Goal: Task Accomplishment & Management: Use online tool/utility

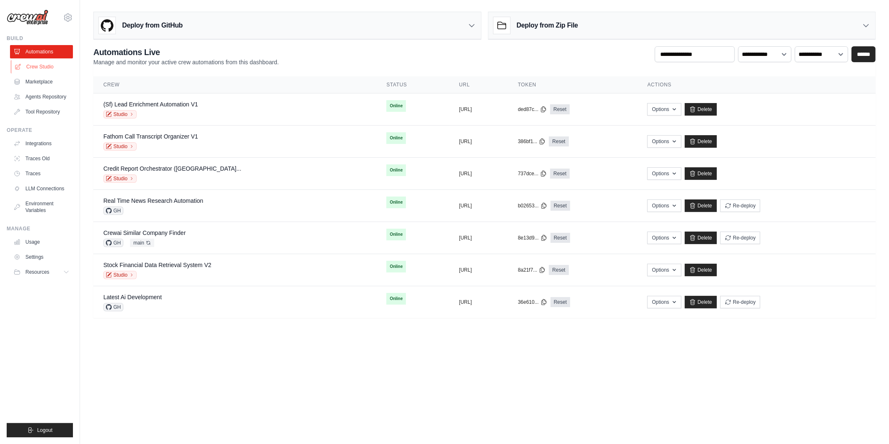
click at [58, 66] on link "Crew Studio" at bounding box center [42, 66] width 63 height 13
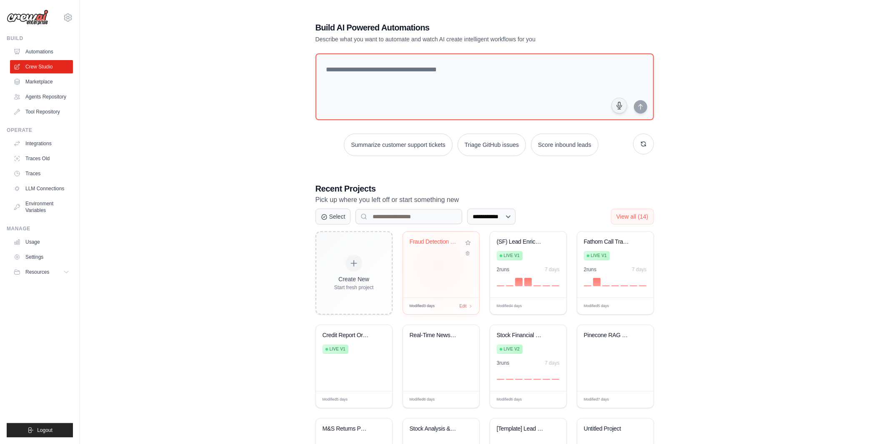
click at [439, 266] on div "Fraud Detection Crew" at bounding box center [441, 264] width 76 height 66
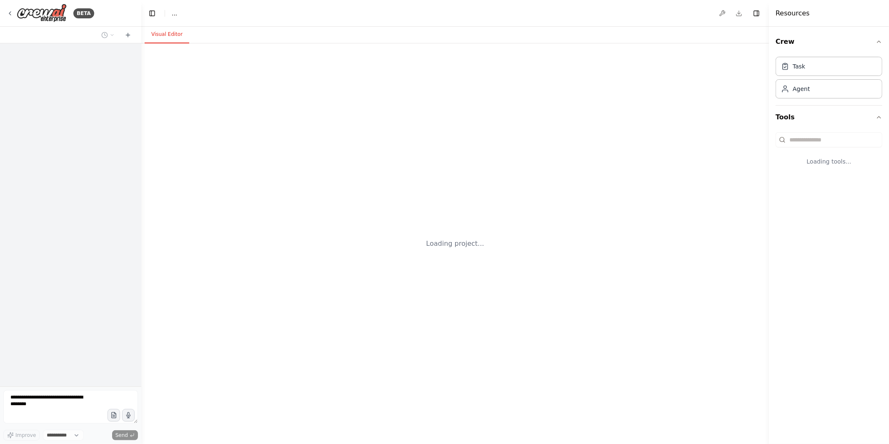
select select "****"
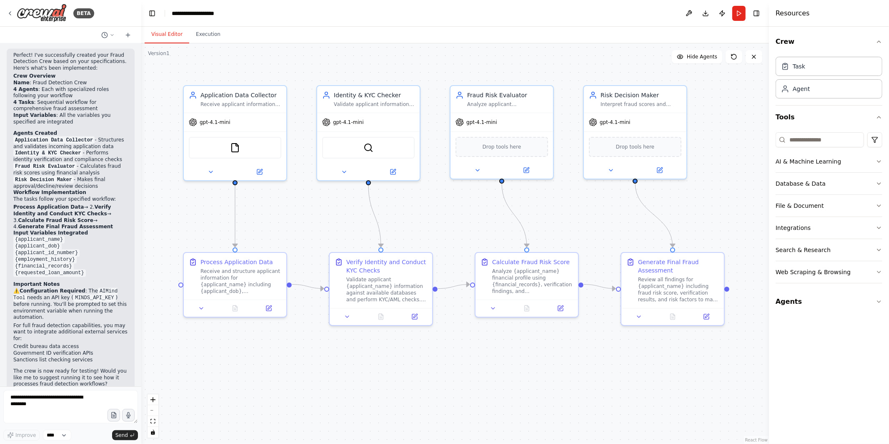
scroll to position [1119, 0]
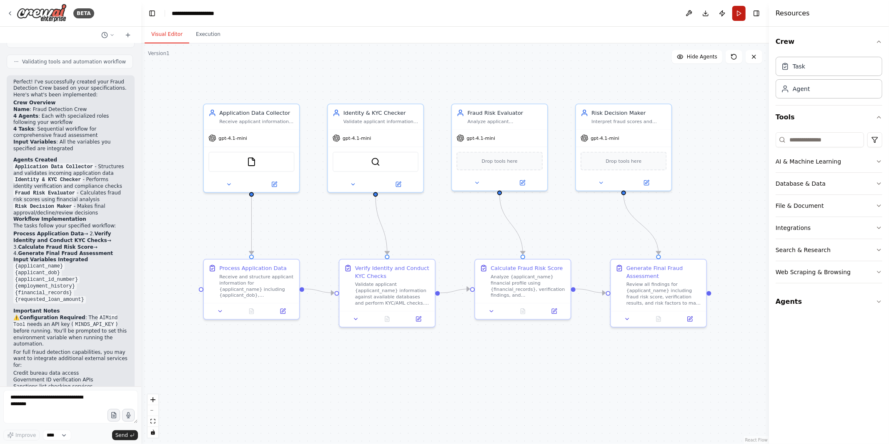
click at [742, 12] on button "Run" at bounding box center [739, 13] width 13 height 15
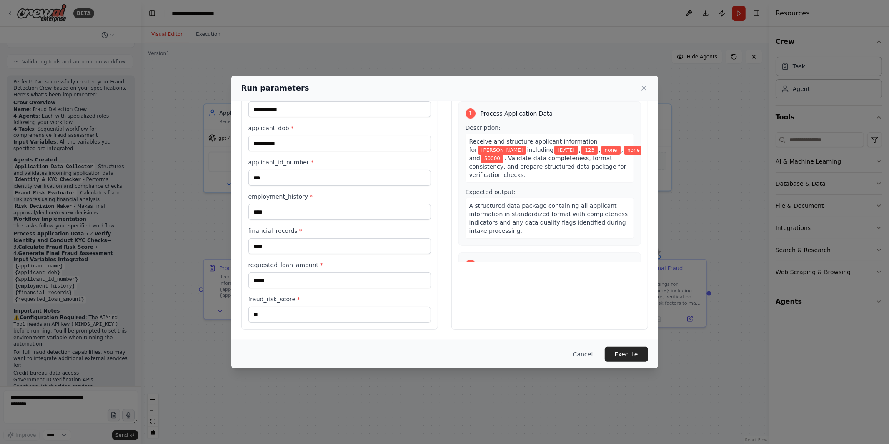
scroll to position [0, 0]
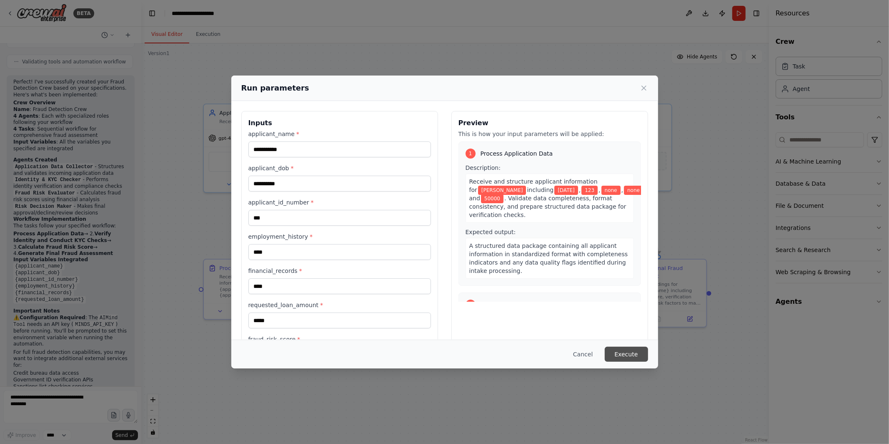
click at [640, 355] on button "Execute" at bounding box center [626, 353] width 43 height 15
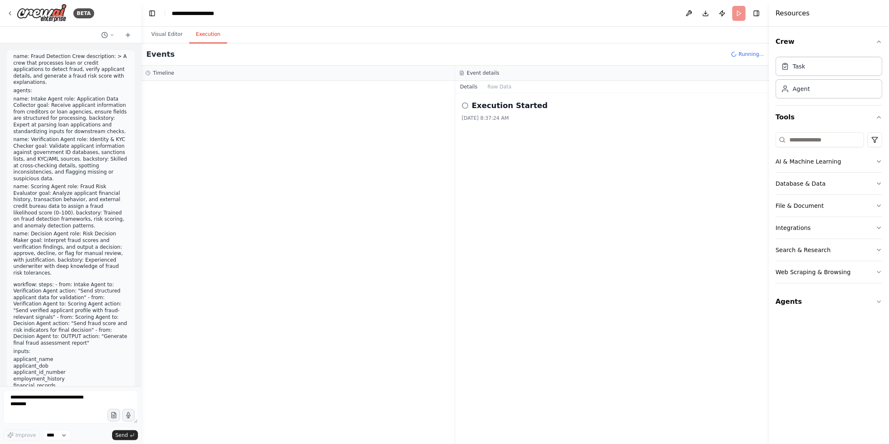
click at [68, 107] on p "name: Intake Agent role: Application Data Collector goal: Receive applicant inf…" at bounding box center [70, 115] width 115 height 39
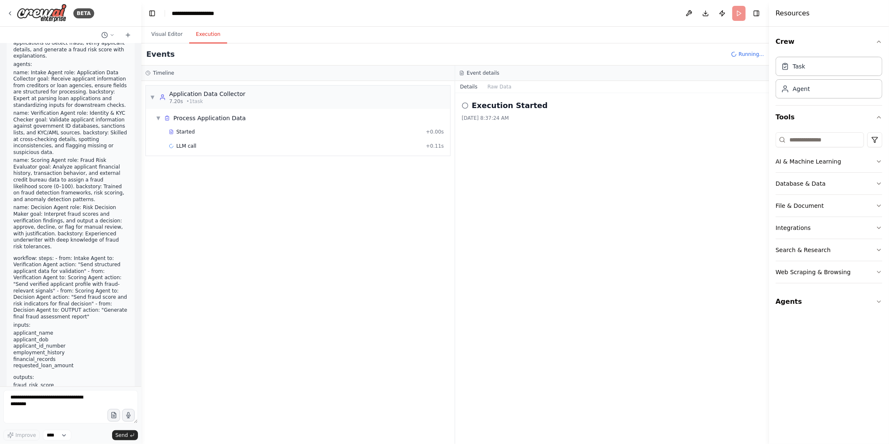
scroll to position [28, 0]
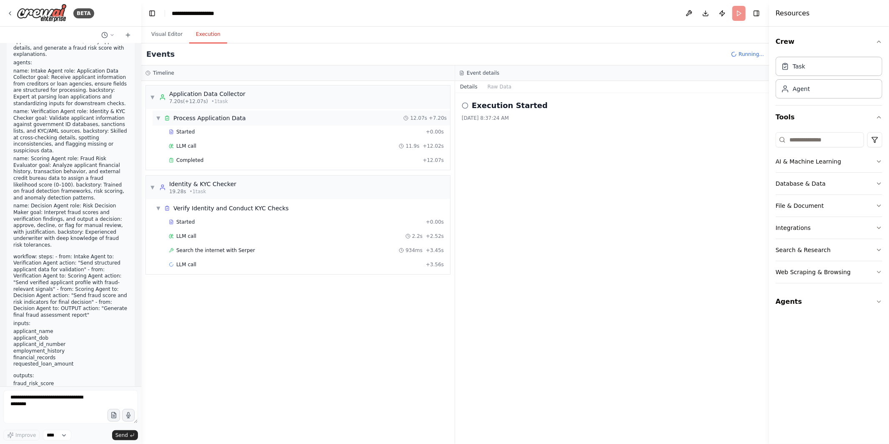
click at [224, 112] on div "▼ Process Application Data 12.07s + 7.20s" at bounding box center [302, 117] width 298 height 15
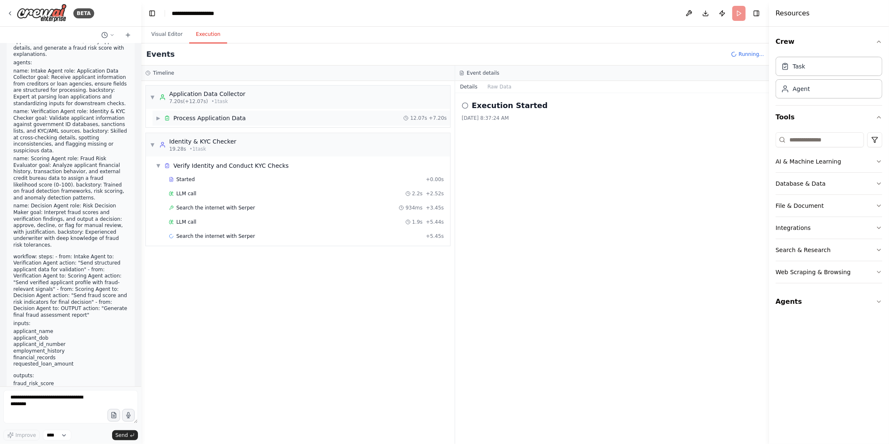
click at [224, 112] on div "▶ Process Application Data 12.07s + 7.20s" at bounding box center [302, 117] width 298 height 15
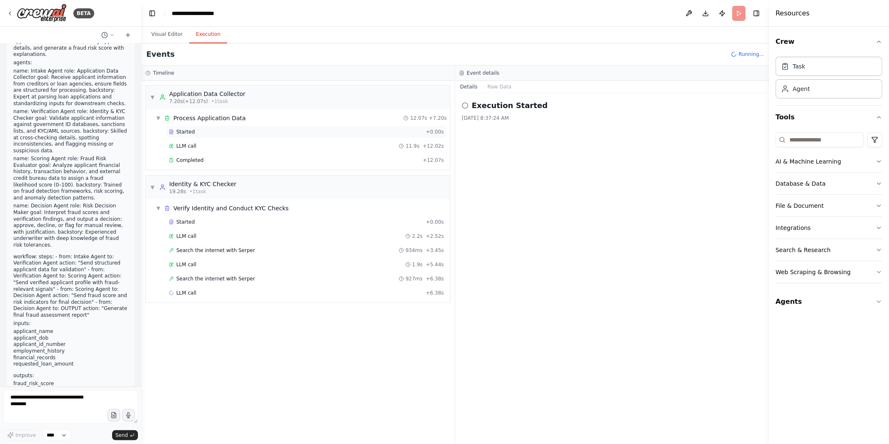
click at [218, 133] on div "Started" at bounding box center [296, 131] width 254 height 7
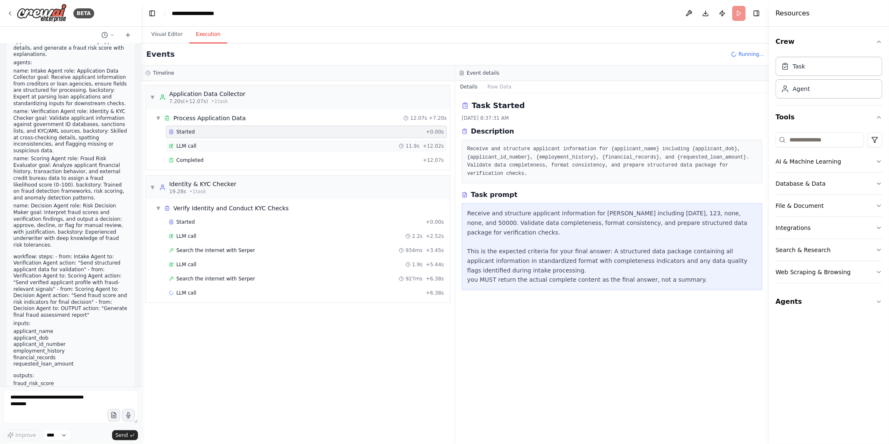
click at [217, 140] on div "LLM call 11.9s + 12.02s" at bounding box center [306, 146] width 281 height 13
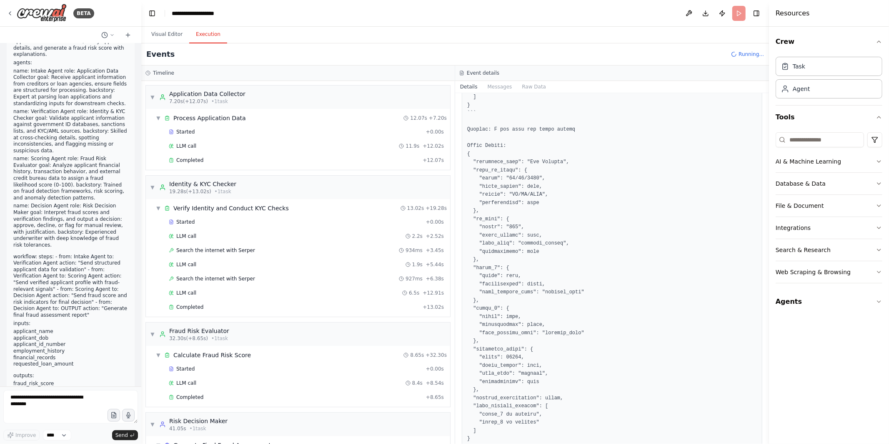
scroll to position [544, 0]
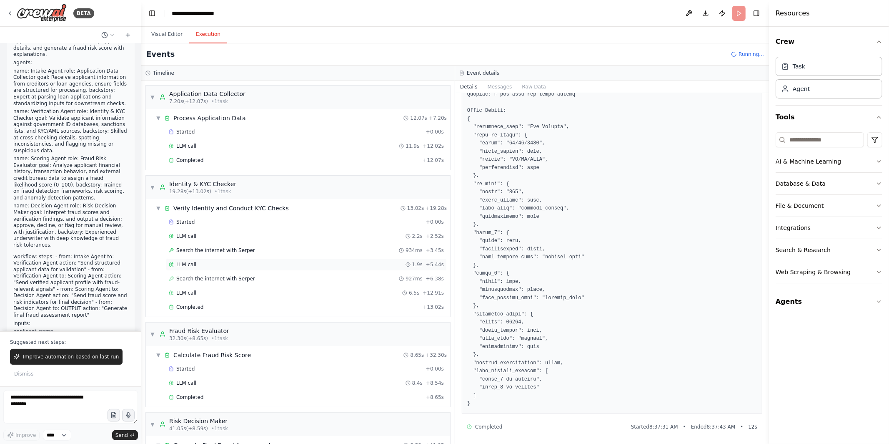
click at [263, 264] on div "LLM call 1.9s + 5.44s" at bounding box center [306, 264] width 275 height 7
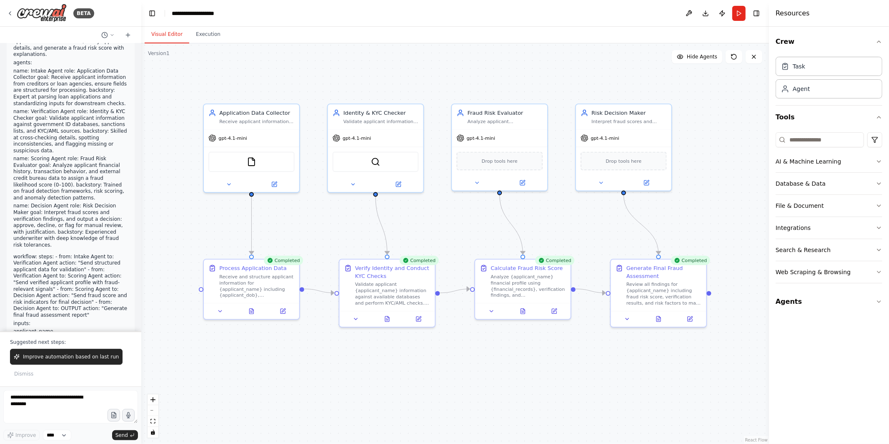
click at [168, 33] on button "Visual Editor" at bounding box center [167, 35] width 45 height 18
click at [382, 158] on div "SerperDevTool" at bounding box center [376, 160] width 86 height 20
click at [376, 165] on div "SerperDevTool" at bounding box center [376, 160] width 86 height 20
click at [376, 160] on img at bounding box center [375, 160] width 9 height 9
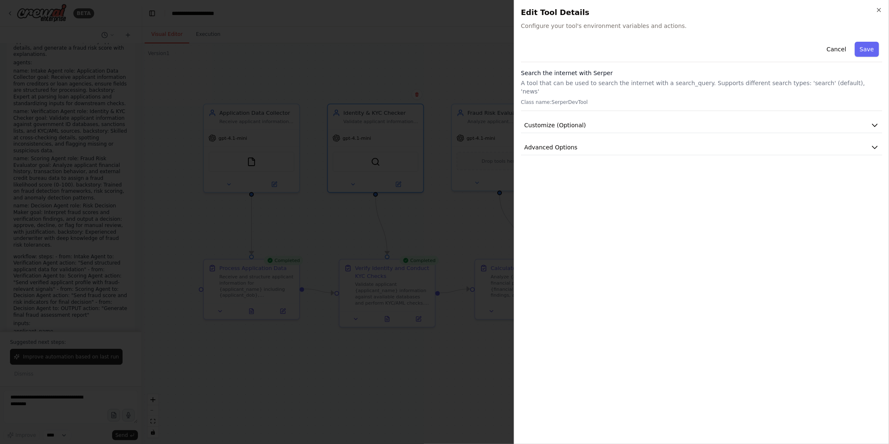
click at [440, 75] on div at bounding box center [444, 222] width 889 height 444
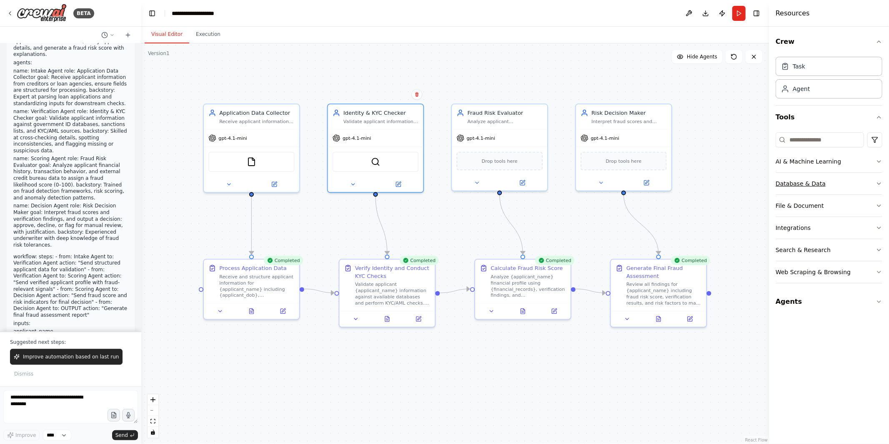
click at [824, 186] on button "Database & Data" at bounding box center [829, 184] width 107 height 22
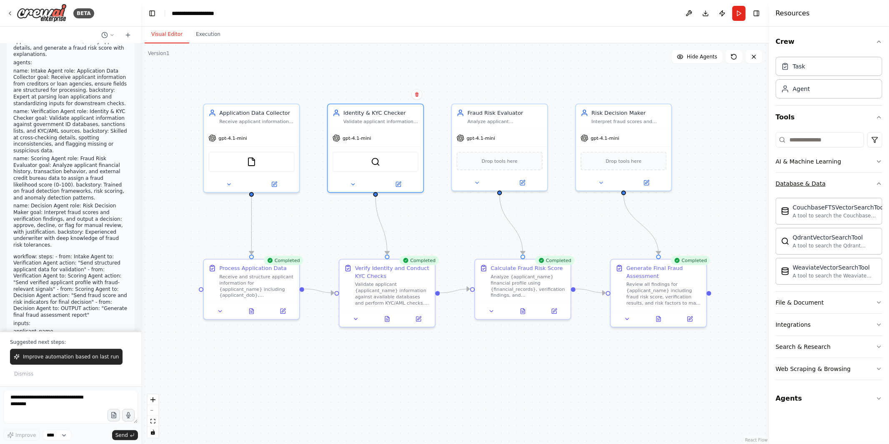
click at [871, 188] on button "Database & Data" at bounding box center [829, 184] width 107 height 22
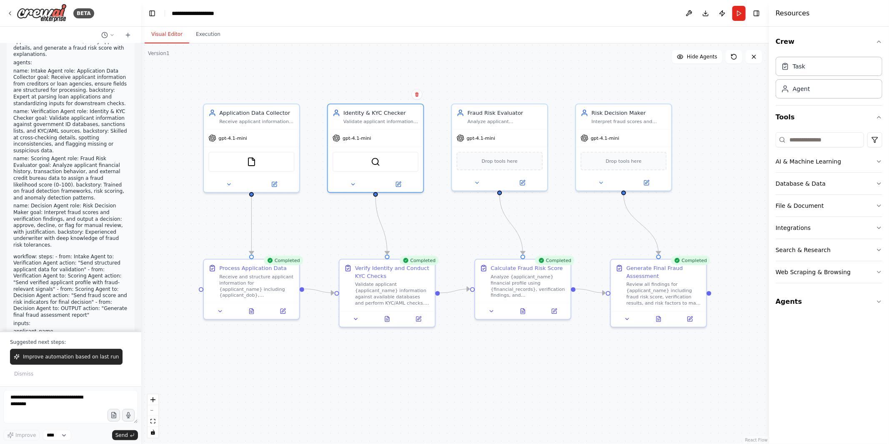
click at [729, 202] on div ".deletable-edge-delete-btn { width: 20px; height: 20px; border: 0px solid #ffff…" at bounding box center [455, 243] width 628 height 400
click at [658, 315] on button at bounding box center [662, 317] width 33 height 9
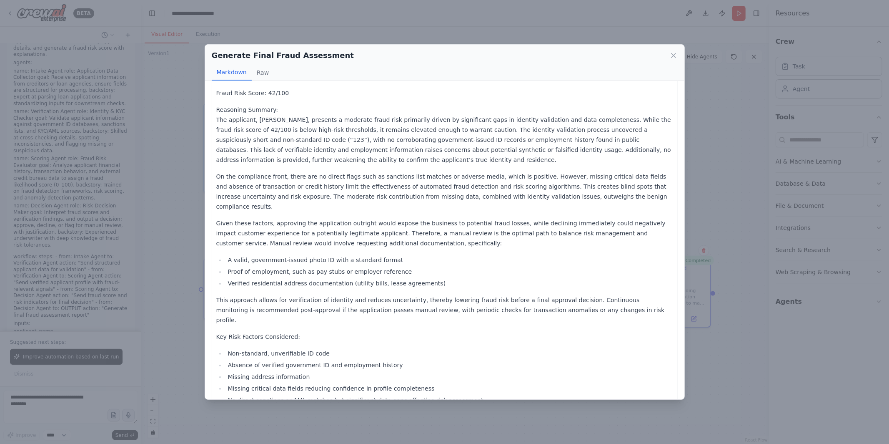
scroll to position [22, 0]
drag, startPoint x: 223, startPoint y: 126, endPoint x: 264, endPoint y: 126, distance: 41.7
click at [265, 126] on p "Reasoning Summary: The applicant, Tom Haddock, presents a moderate fraud risk p…" at bounding box center [444, 134] width 457 height 60
click at [672, 55] on icon at bounding box center [674, 55] width 8 height 8
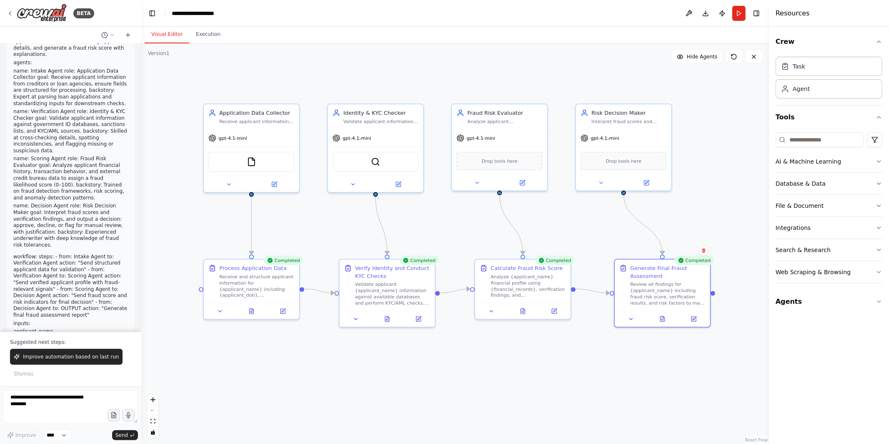
click at [376, 93] on div ".deletable-edge-delete-btn { width: 20px; height: 20px; border: 0px solid #ffff…" at bounding box center [455, 243] width 628 height 400
click at [9, 10] on icon at bounding box center [10, 13] width 7 height 7
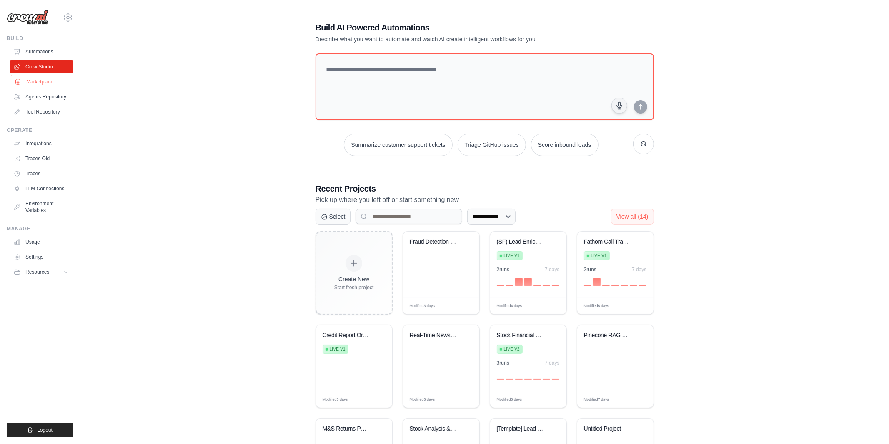
click at [50, 82] on link "Marketplace" at bounding box center [42, 81] width 63 height 13
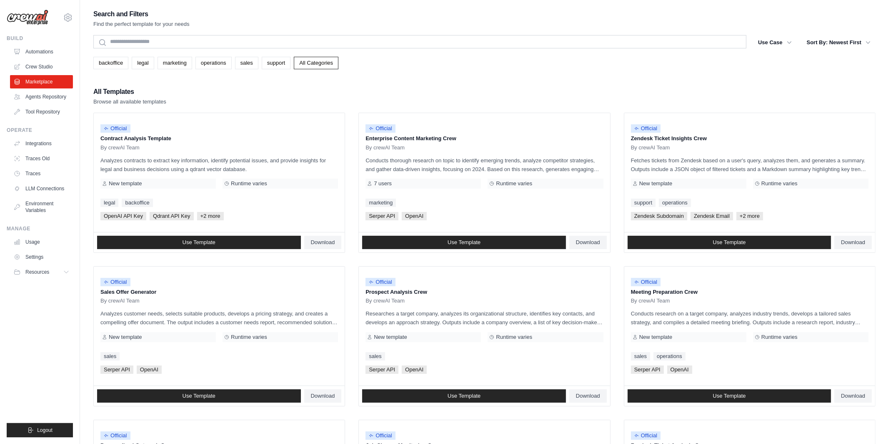
click at [50, 96] on link "Agents Repository" at bounding box center [41, 96] width 63 height 13
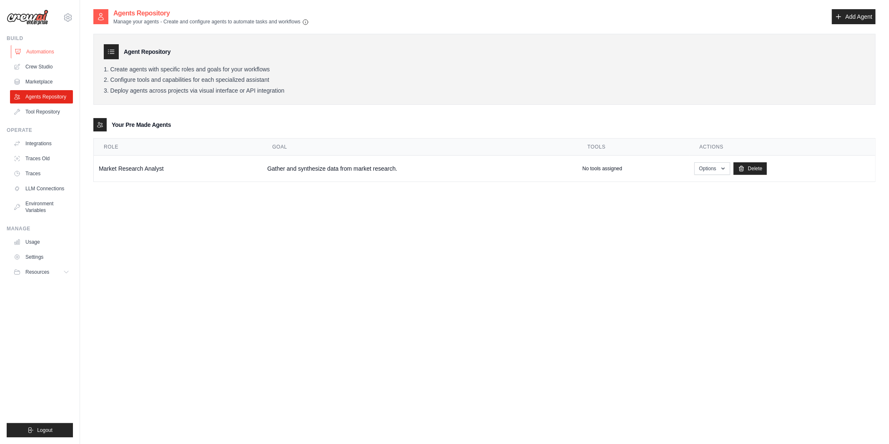
click at [55, 49] on link "Automations" at bounding box center [42, 51] width 63 height 13
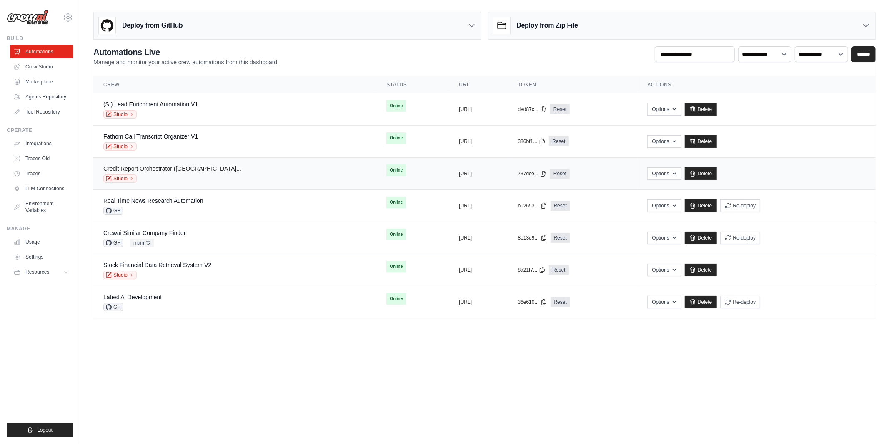
click at [181, 171] on link "Credit Report Orchestrator (Oak North..." at bounding box center [172, 168] width 138 height 7
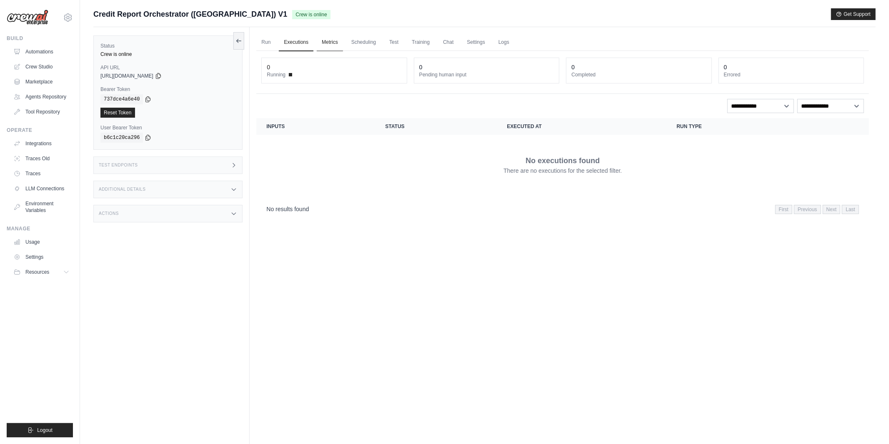
click at [335, 40] on link "Metrics" at bounding box center [330, 43] width 26 height 18
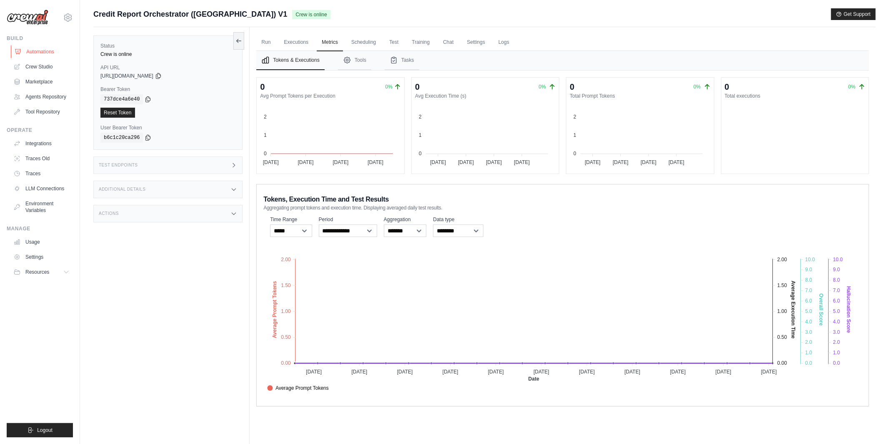
click at [55, 49] on link "Automations" at bounding box center [42, 51] width 63 height 13
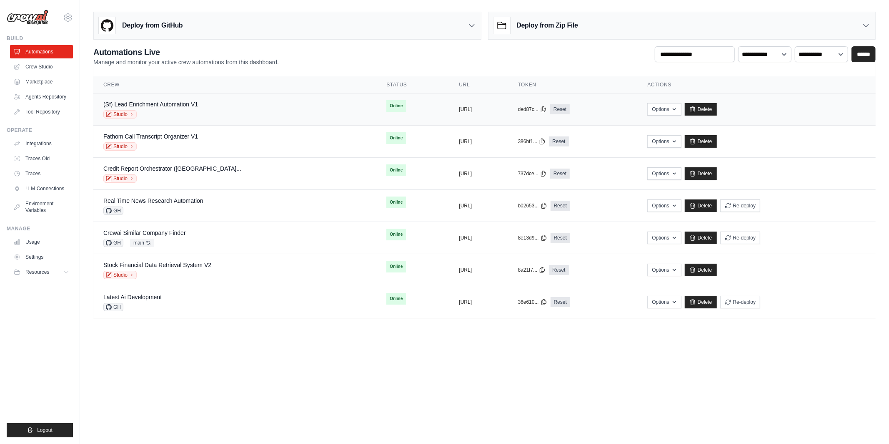
click at [201, 111] on div "(Sf) Lead Enrichment Automation V1 Studio" at bounding box center [234, 109] width 263 height 18
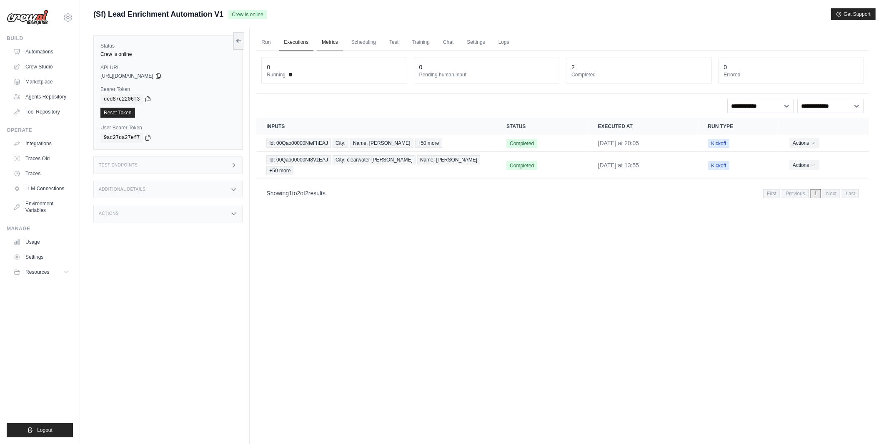
click at [333, 38] on link "Metrics" at bounding box center [330, 43] width 26 height 18
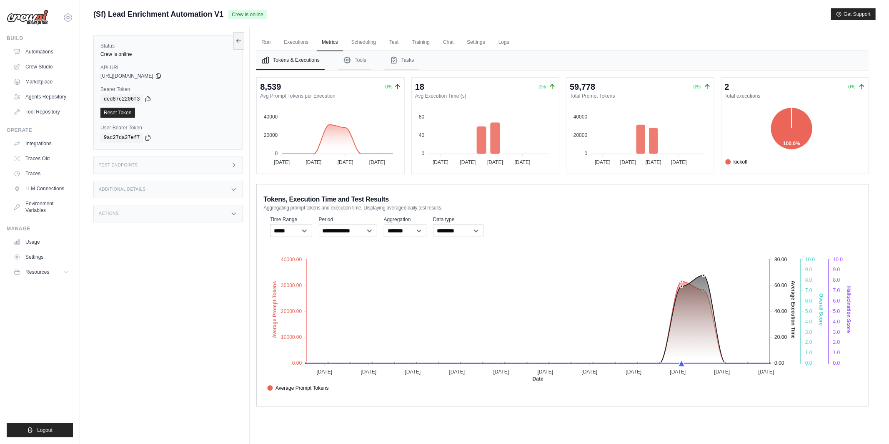
click at [157, 301] on div "Status Crew is online API URL copied https://sf-lead-enrichment-automation-v1-0…" at bounding box center [171, 249] width 156 height 444
click at [33, 182] on link "LLM Connections" at bounding box center [42, 188] width 63 height 13
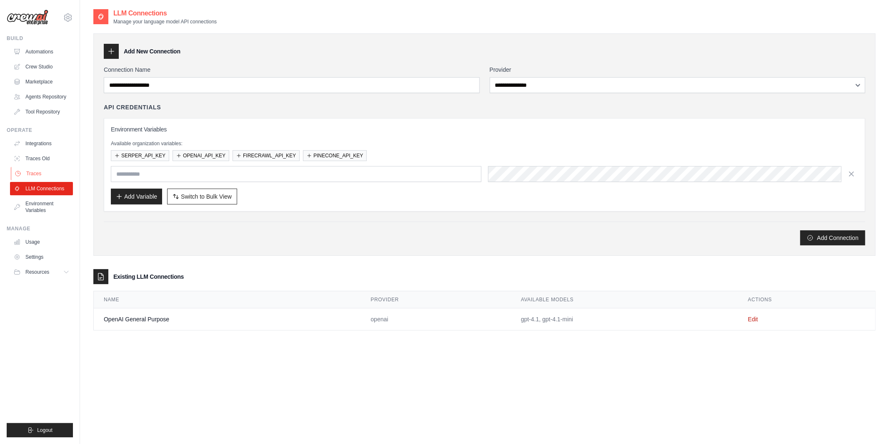
click at [40, 171] on link "Traces" at bounding box center [42, 173] width 63 height 13
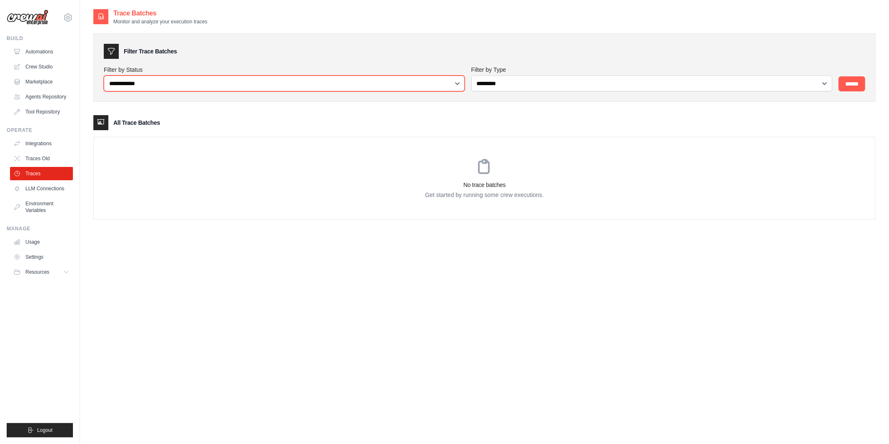
click at [170, 80] on select "**********" at bounding box center [284, 83] width 361 height 16
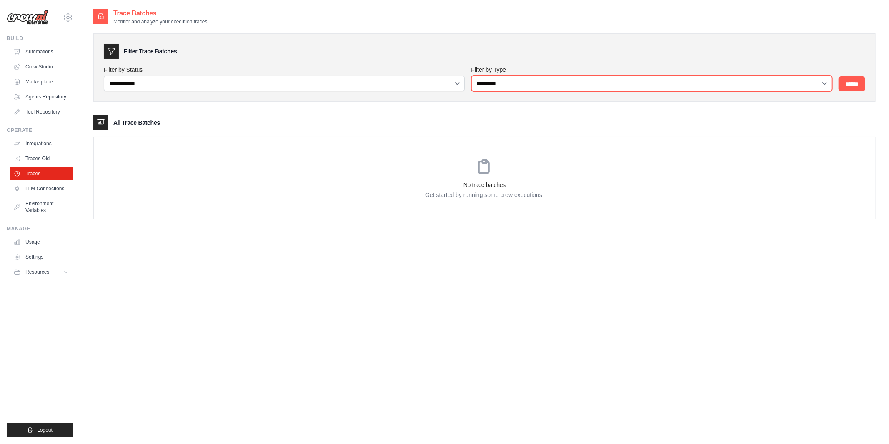
click at [560, 85] on select "**********" at bounding box center [652, 83] width 361 height 16
click at [472, 75] on select "**********" at bounding box center [652, 83] width 361 height 16
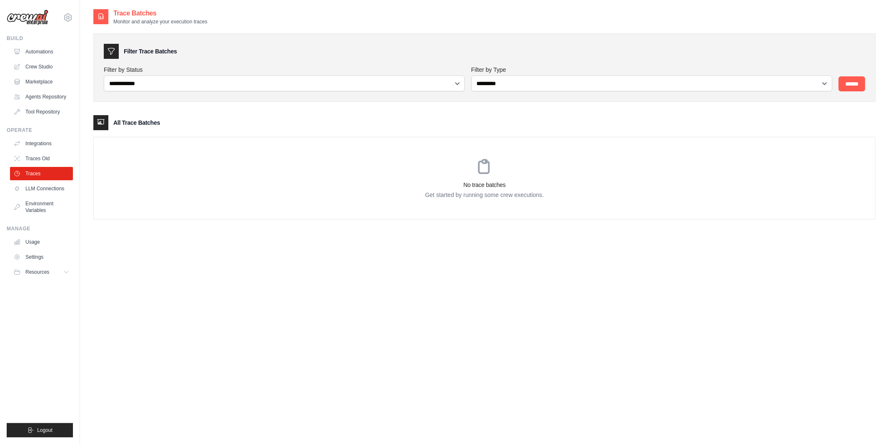
click at [396, 283] on div "**********" at bounding box center [484, 230] width 783 height 444
click at [46, 158] on link "Traces Old" at bounding box center [42, 158] width 63 height 13
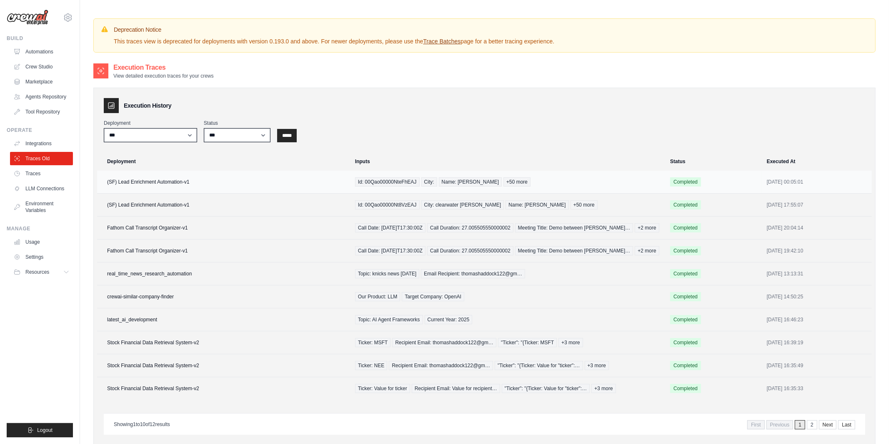
click at [180, 188] on td "(SF) Lead Enrichment Automation-v1" at bounding box center [223, 182] width 253 height 23
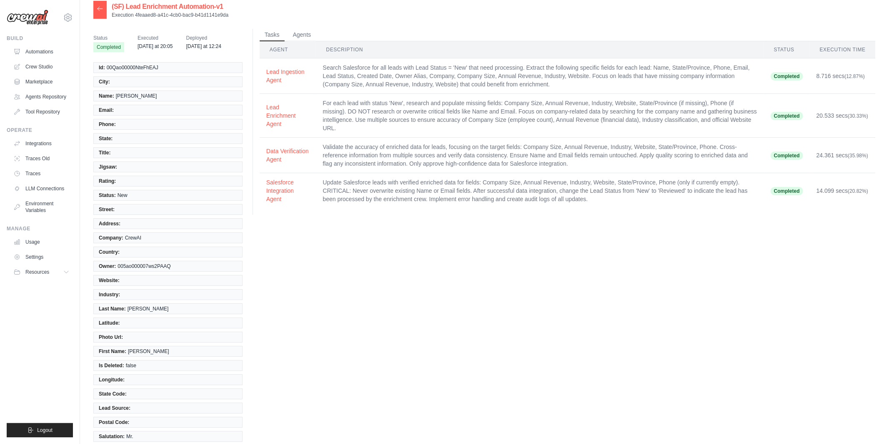
scroll to position [10, 0]
click at [299, 30] on button "Agents" at bounding box center [302, 31] width 28 height 13
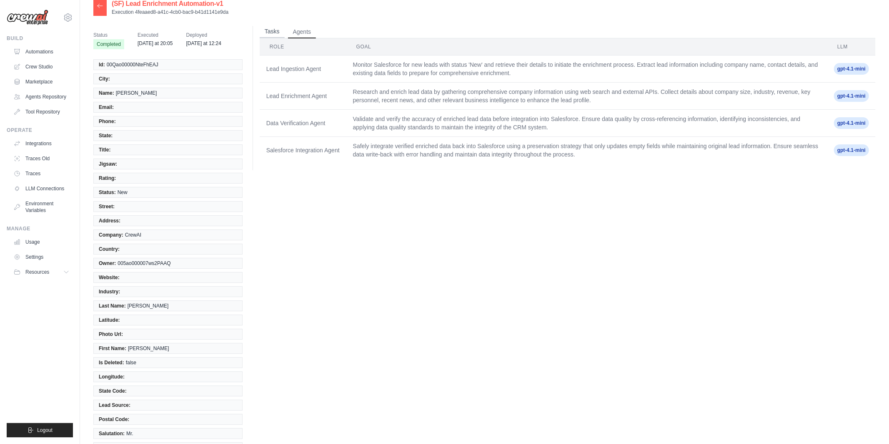
click at [268, 33] on button "Tasks" at bounding box center [272, 31] width 25 height 13
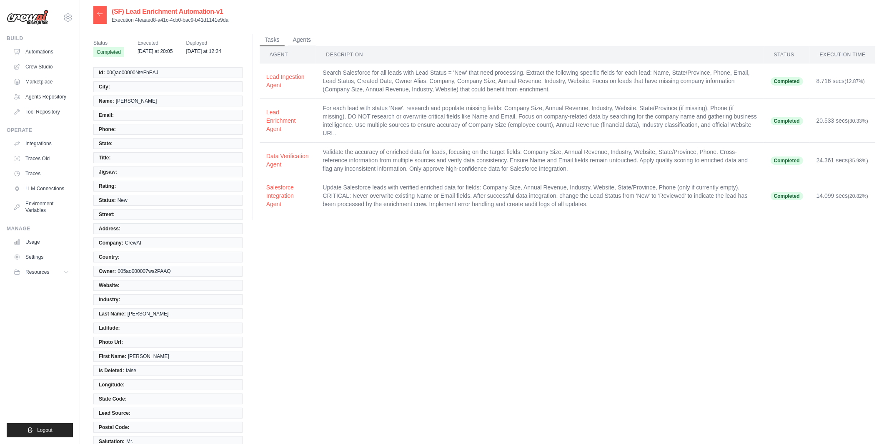
scroll to position [0, 0]
click at [330, 55] on th "Description" at bounding box center [540, 57] width 448 height 17
click at [300, 39] on button "Agents" at bounding box center [302, 42] width 28 height 13
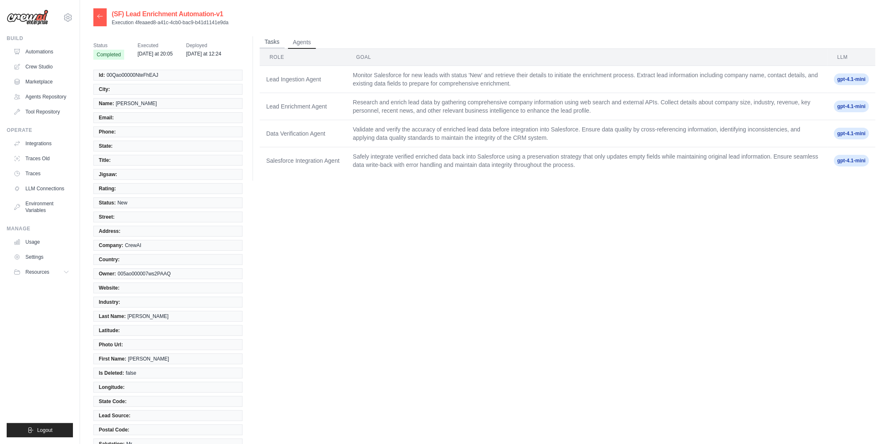
click at [271, 43] on button "Tasks" at bounding box center [272, 42] width 25 height 13
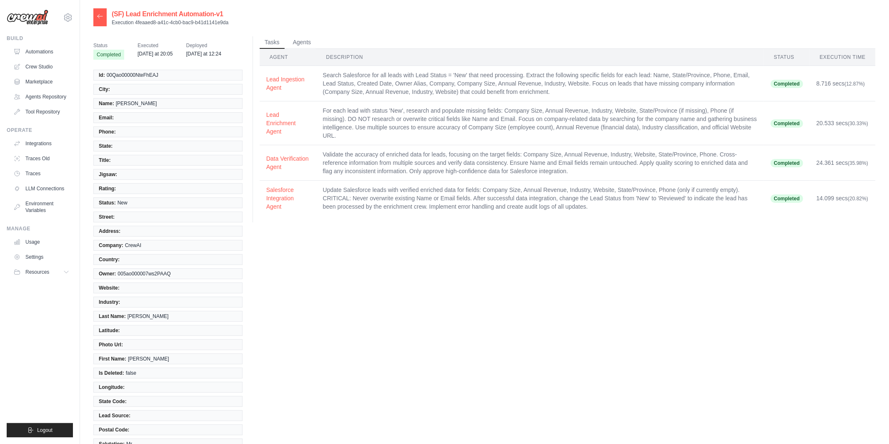
click at [100, 25] on div at bounding box center [99, 17] width 13 height 18
click at [100, 15] on icon at bounding box center [100, 16] width 7 height 7
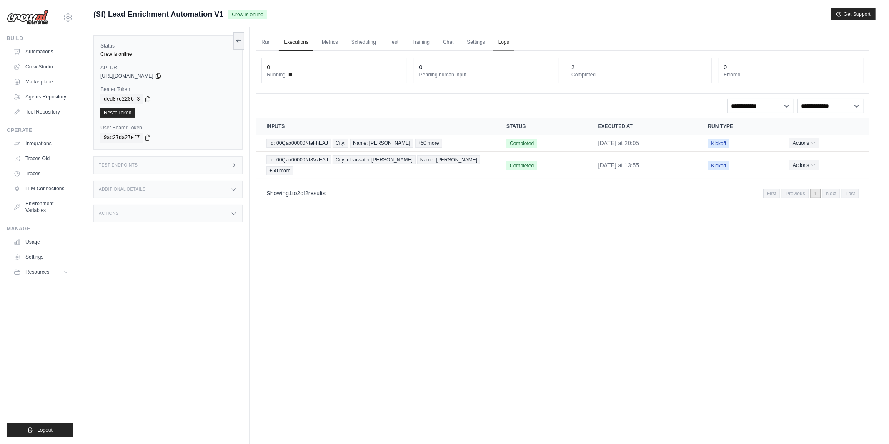
click at [504, 45] on link "Logs" at bounding box center [504, 43] width 21 height 18
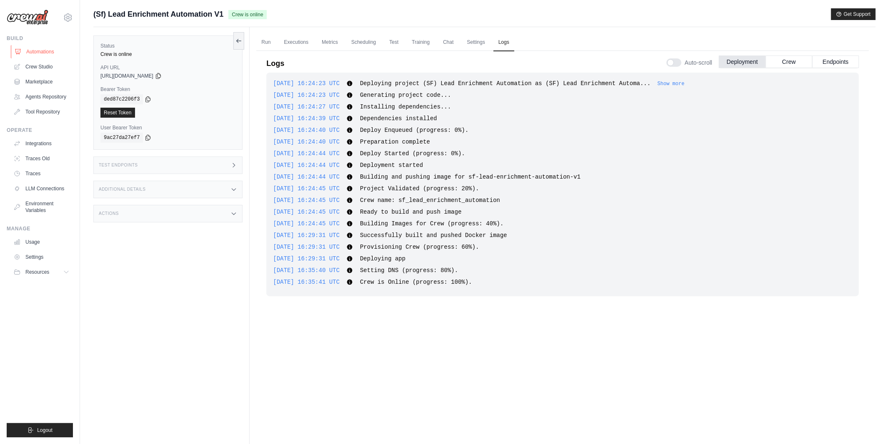
click at [48, 51] on link "Automations" at bounding box center [42, 51] width 63 height 13
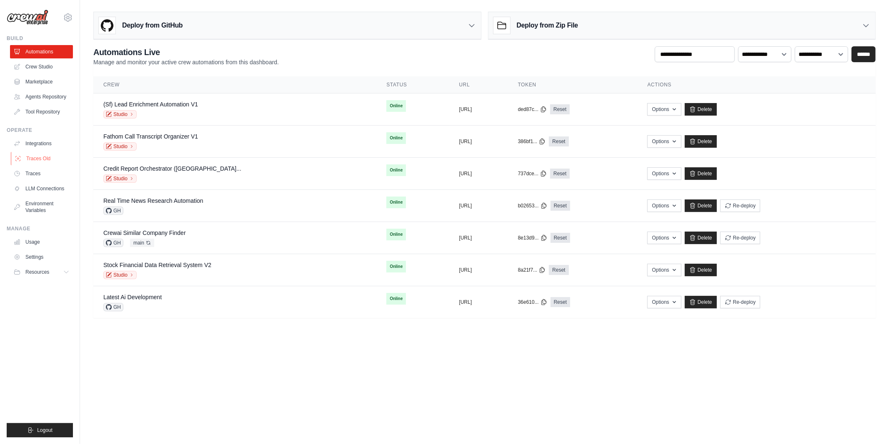
click at [35, 158] on link "Traces Old" at bounding box center [42, 158] width 63 height 13
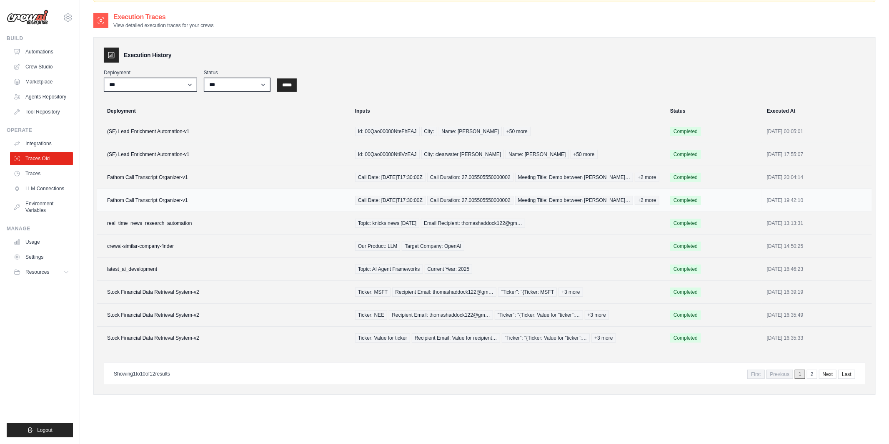
scroll to position [51, 0]
click at [166, 229] on td "real_time_news_research_automation" at bounding box center [223, 222] width 253 height 23
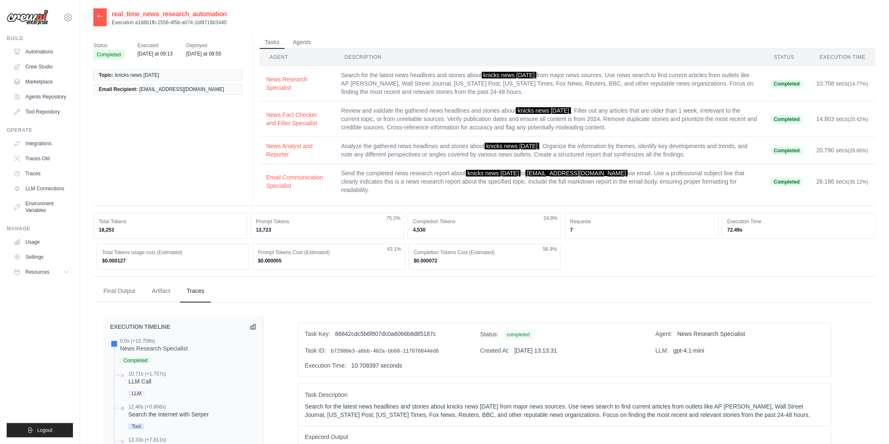
click at [99, 19] on icon at bounding box center [100, 16] width 7 height 7
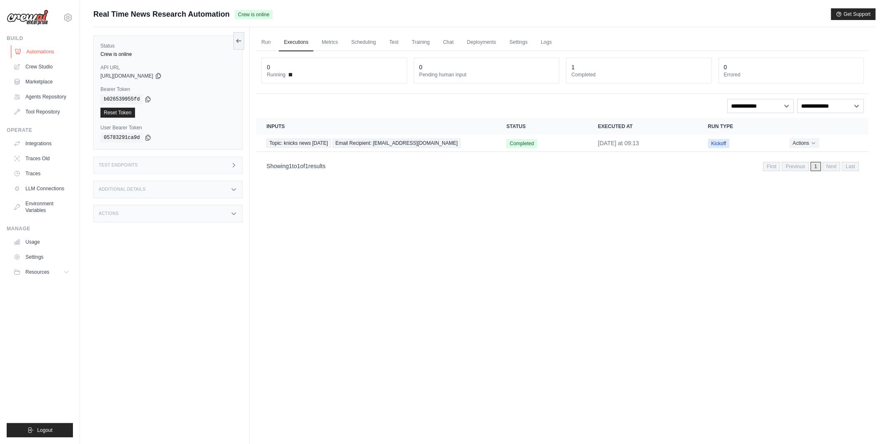
click at [34, 50] on link "Automations" at bounding box center [42, 51] width 63 height 13
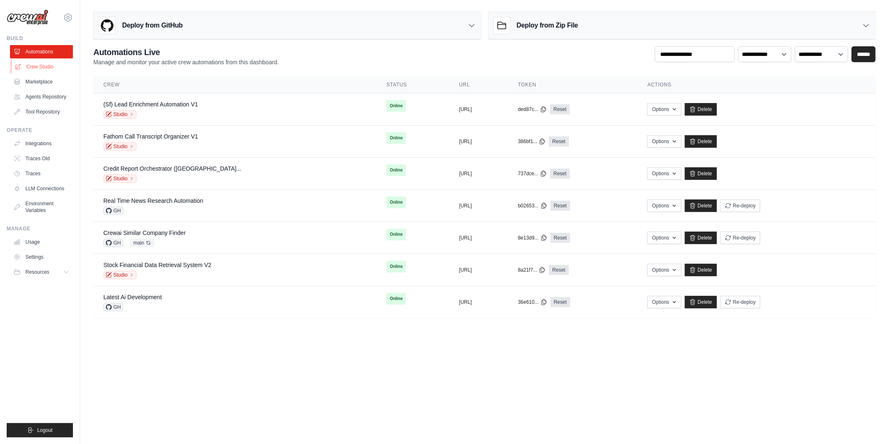
click at [31, 67] on link "Crew Studio" at bounding box center [42, 66] width 63 height 13
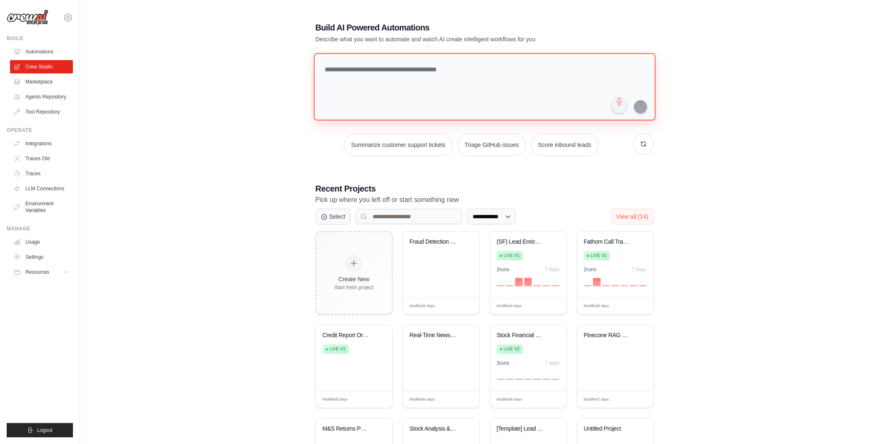
click at [398, 80] on textarea at bounding box center [485, 87] width 342 height 68
click at [127, 113] on div "**********" at bounding box center [484, 261] width 783 height 506
click at [34, 48] on link "Automations" at bounding box center [42, 51] width 63 height 13
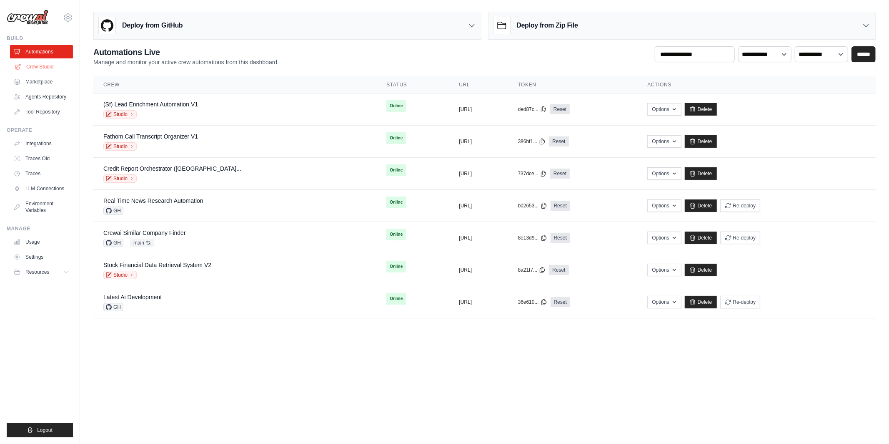
click at [40, 63] on link "Crew Studio" at bounding box center [42, 66] width 63 height 13
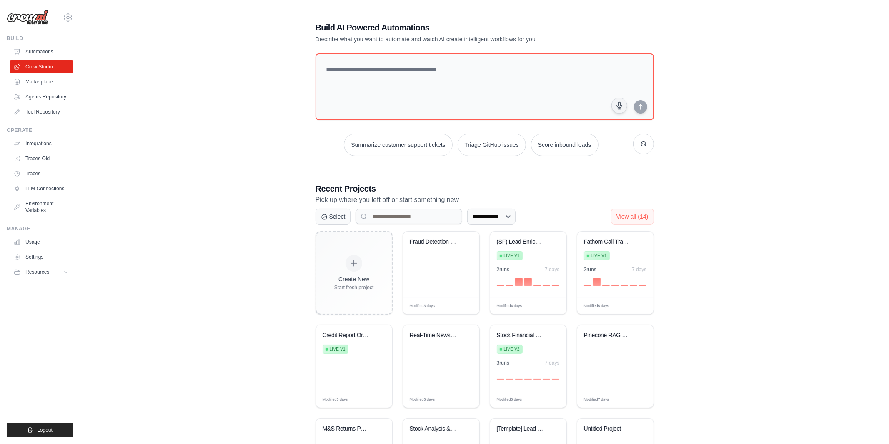
click at [275, 245] on div "**********" at bounding box center [484, 261] width 783 height 506
click at [431, 274] on div "Fraud Detection Crew" at bounding box center [441, 264] width 76 height 66
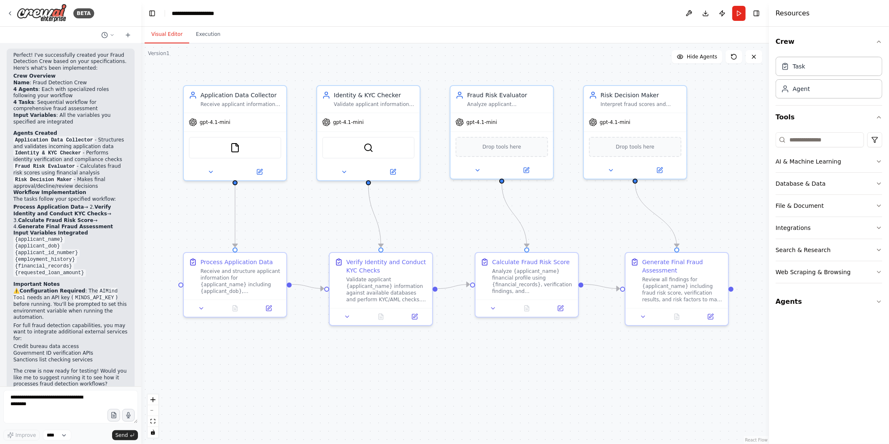
scroll to position [1119, 0]
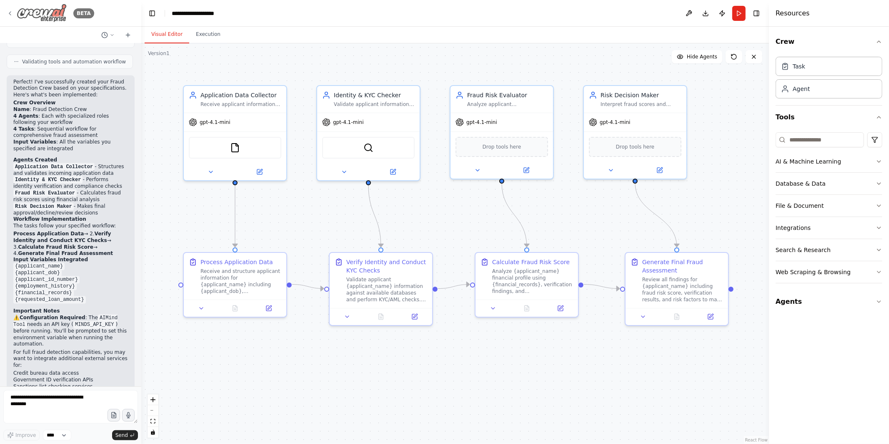
click at [12, 16] on icon at bounding box center [10, 13] width 7 height 7
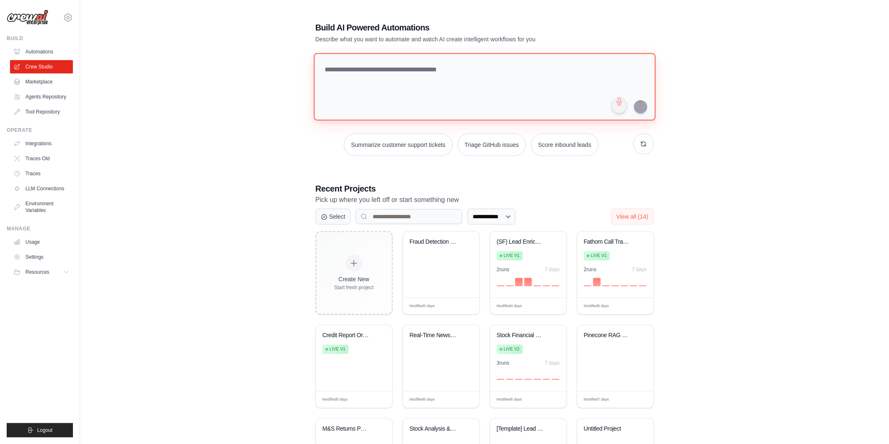
click at [440, 88] on textarea at bounding box center [485, 87] width 342 height 68
click at [393, 83] on textarea at bounding box center [485, 87] width 342 height 68
click at [425, 249] on div "Fraud Detection Crew" at bounding box center [441, 247] width 63 height 19
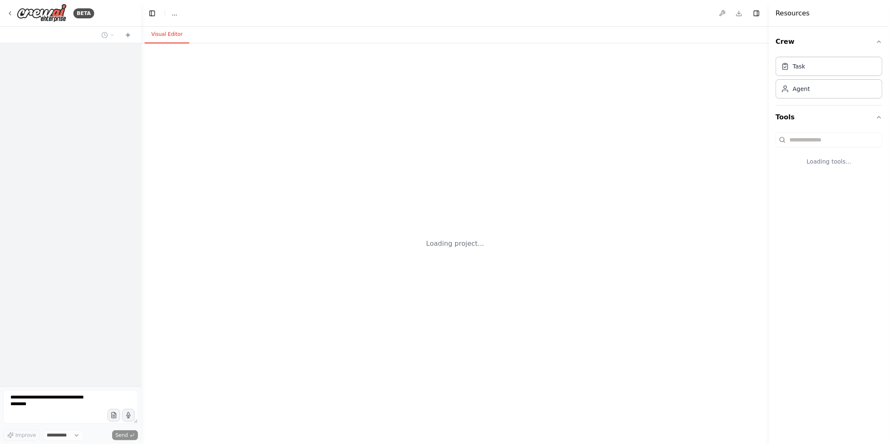
select select "****"
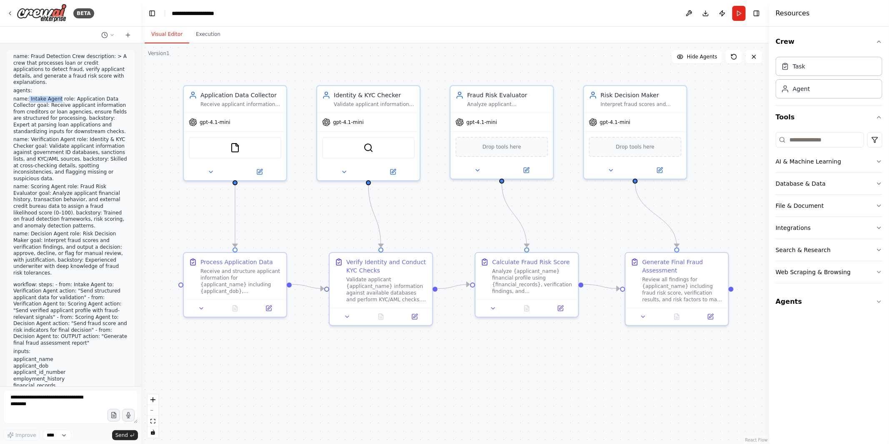
drag, startPoint x: 28, startPoint y: 90, endPoint x: 58, endPoint y: 93, distance: 30.5
click at [58, 96] on p "name: Intake Agent role: Application Data Collector goal: Receive applicant inf…" at bounding box center [70, 115] width 115 height 39
drag, startPoint x: 29, startPoint y: 133, endPoint x: 72, endPoint y: 133, distance: 42.9
click at [72, 136] on p "name: Verification Agent role: Identity & KYC Checker goal: Validate applicant …" at bounding box center [70, 158] width 115 height 45
drag, startPoint x: 26, startPoint y: 178, endPoint x: 63, endPoint y: 178, distance: 37.1
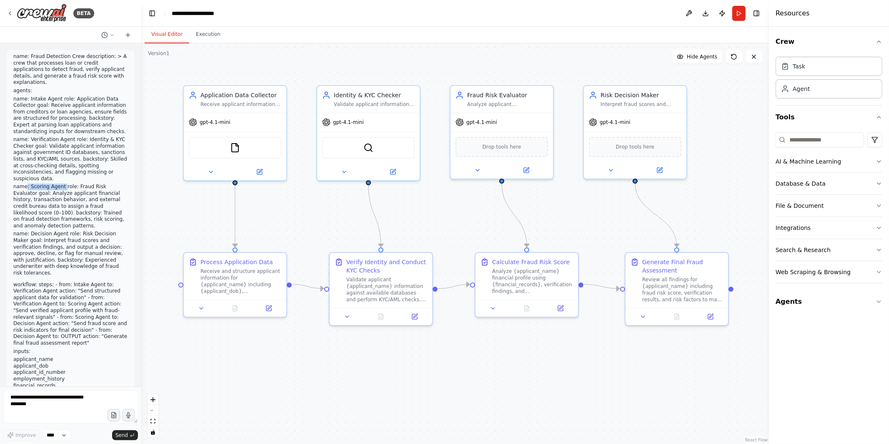
click at [64, 183] on p "name: Scoring Agent role: Fraud Risk Evaluator goal: Analyze applicant financia…" at bounding box center [70, 205] width 115 height 45
drag, startPoint x: 30, startPoint y: 228, endPoint x: 67, endPoint y: 230, distance: 36.7
click at [67, 231] on p "name: Decision Agent role: Risk Decision Maker goal: Interpret fraud scores and…" at bounding box center [70, 253] width 115 height 45
click at [81, 149] on p "name: Verification Agent role: Identity & KYC Checker goal: Validate applicant …" at bounding box center [70, 158] width 115 height 45
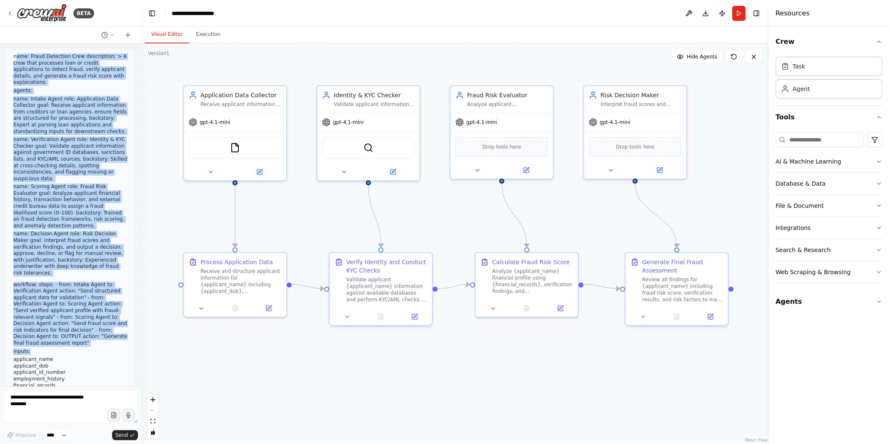
drag, startPoint x: 15, startPoint y: 55, endPoint x: 74, endPoint y: 330, distance: 280.7
click at [74, 330] on div "name: Fraud Detection Crew description: > A crew that processes loan or credit …" at bounding box center [70, 275] width 115 height 444
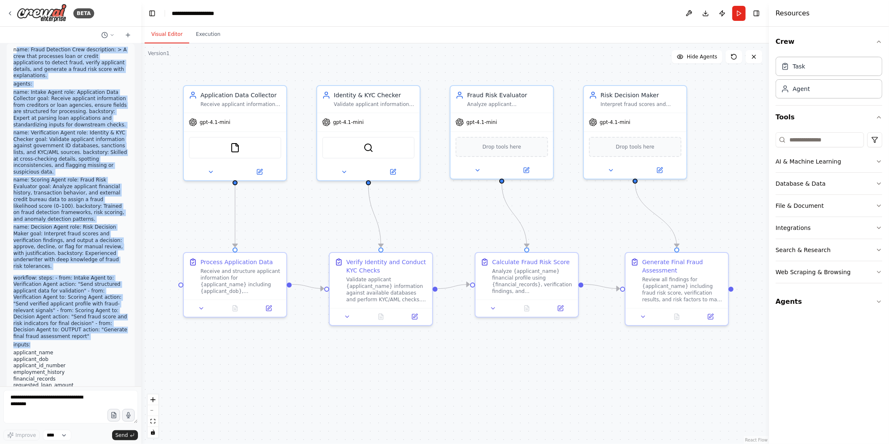
click at [296, 222] on div ".deletable-edge-delete-btn { width: 20px; height: 20px; border: 0px solid #ffff…" at bounding box center [455, 243] width 628 height 400
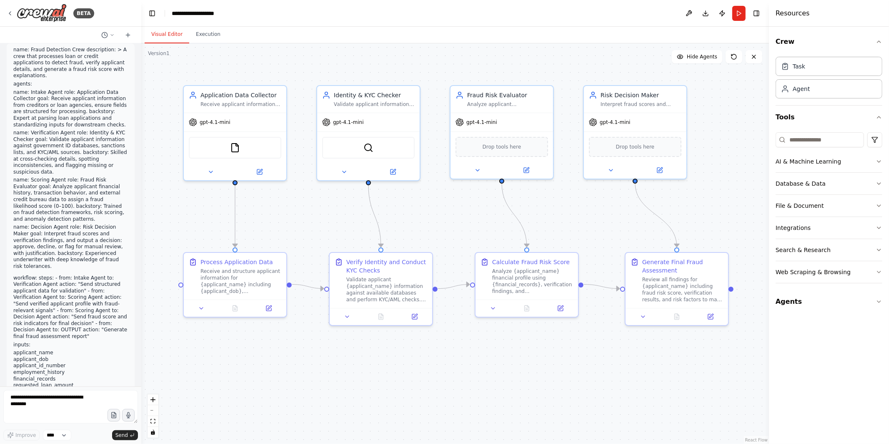
click at [85, 229] on p "name: Decision Agent role: Risk Decision Maker goal: Interpret fraud scores and…" at bounding box center [70, 246] width 115 height 45
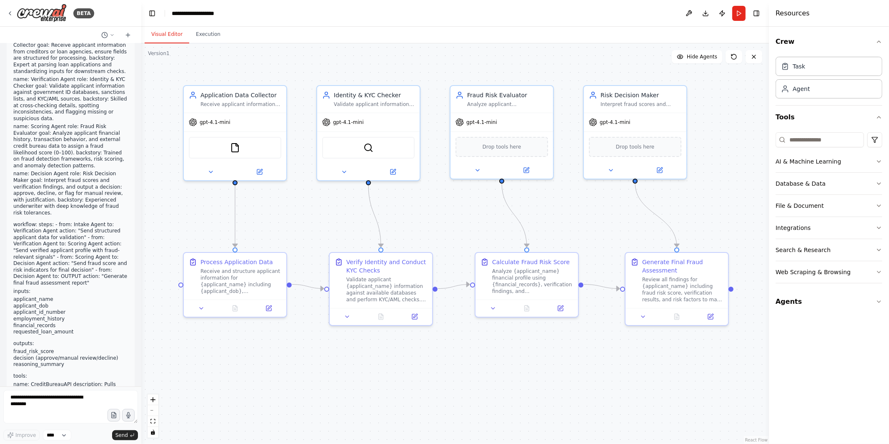
scroll to position [61, 0]
click at [78, 314] on li "employment_history" at bounding box center [70, 317] width 115 height 7
drag, startPoint x: 80, startPoint y: 311, endPoint x: 9, endPoint y: 275, distance: 79.1
click at [9, 275] on div "name: Fraud Detection Crew description: > A crew that processes loan or credit …" at bounding box center [71, 218] width 128 height 458
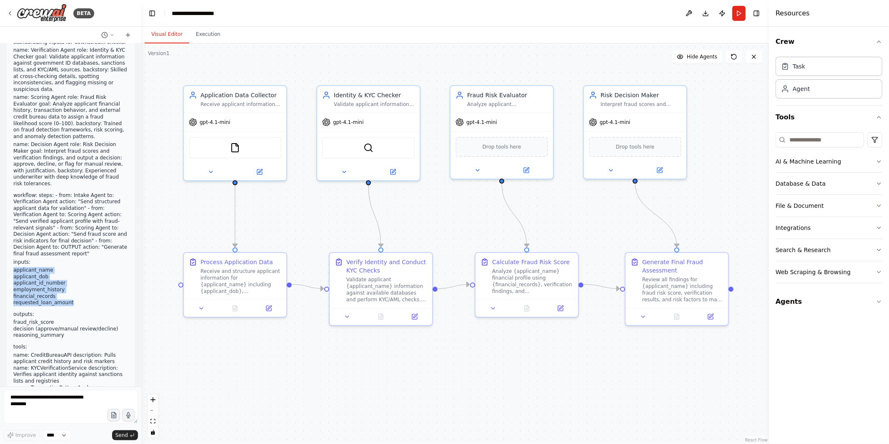
scroll to position [90, 0]
click at [256, 172] on button at bounding box center [259, 170] width 47 height 10
click at [263, 171] on button at bounding box center [259, 170] width 47 height 10
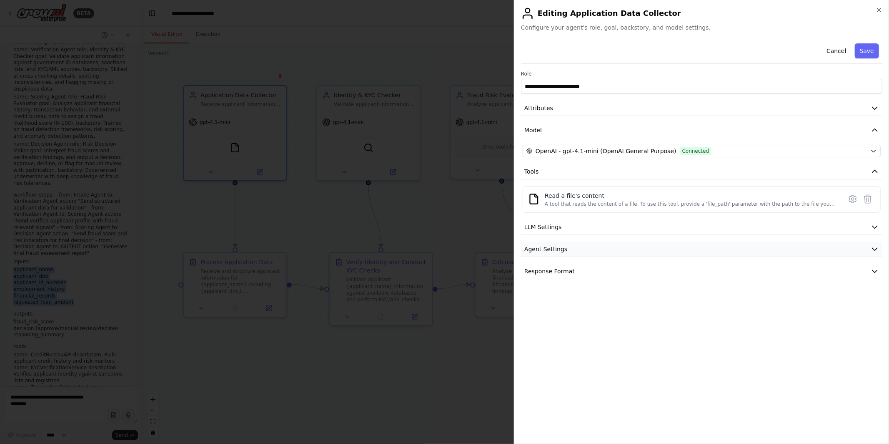
click at [569, 251] on button "Agent Settings" at bounding box center [701, 248] width 361 height 15
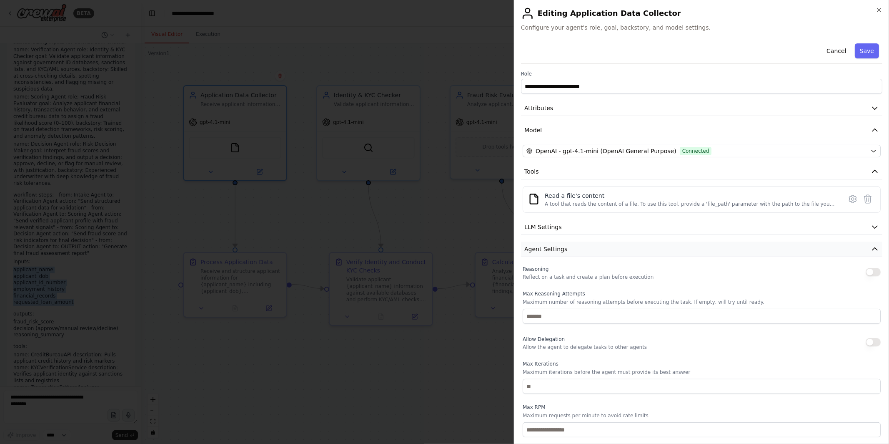
scroll to position [72, 0]
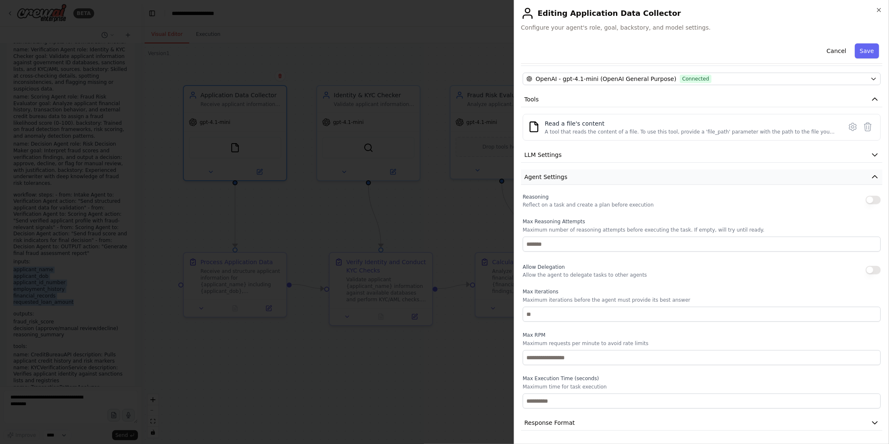
click at [592, 171] on button "Agent Settings" at bounding box center [701, 176] width 361 height 15
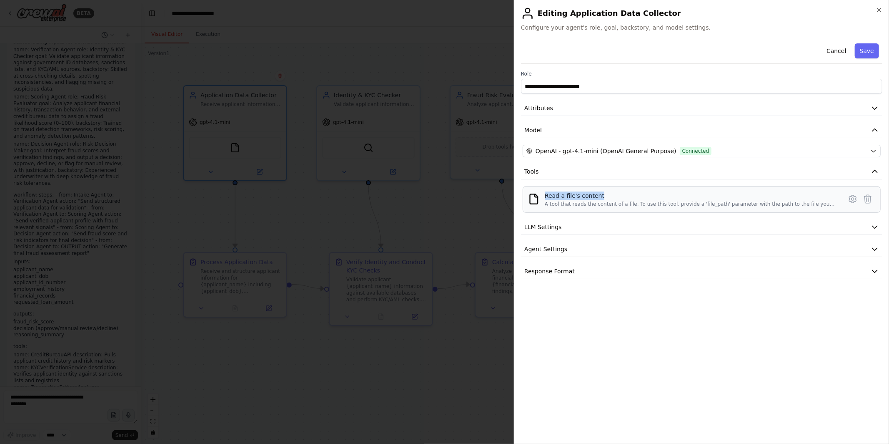
drag, startPoint x: 544, startPoint y: 194, endPoint x: 604, endPoint y: 195, distance: 59.2
click at [604, 195] on div "Read a file's content A tool that reads the content of a file. To use this tool…" at bounding box center [701, 199] width 347 height 16
click at [446, 201] on div at bounding box center [444, 222] width 889 height 444
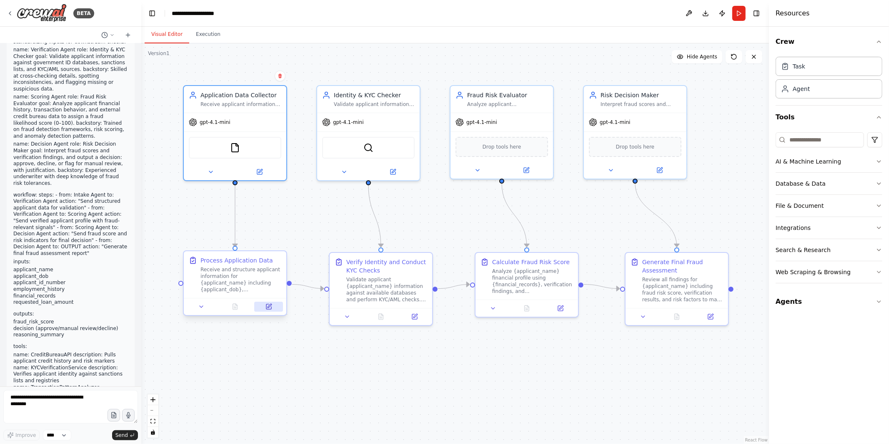
click at [267, 306] on icon at bounding box center [268, 306] width 5 height 5
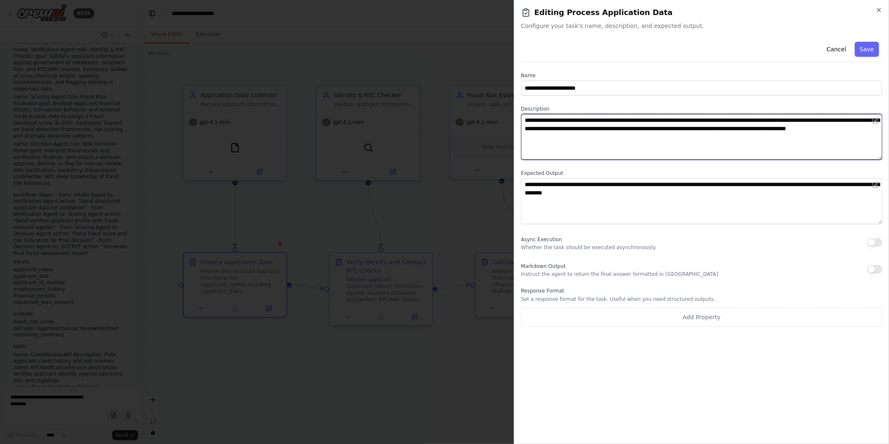
click at [675, 120] on textarea "**********" at bounding box center [701, 137] width 361 height 46
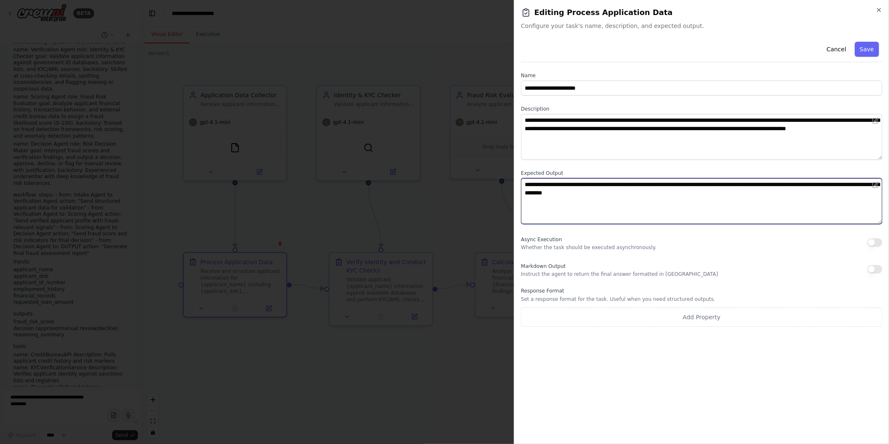
click at [685, 203] on textarea "**********" at bounding box center [701, 201] width 361 height 46
drag, startPoint x: 685, startPoint y: 203, endPoint x: 493, endPoint y: 186, distance: 193.0
click at [493, 186] on body "BETA name: Fraud Detection Crew description: > A crew that processes loan or cr…" at bounding box center [444, 222] width 889 height 444
click at [675, 207] on textarea "**********" at bounding box center [701, 201] width 361 height 46
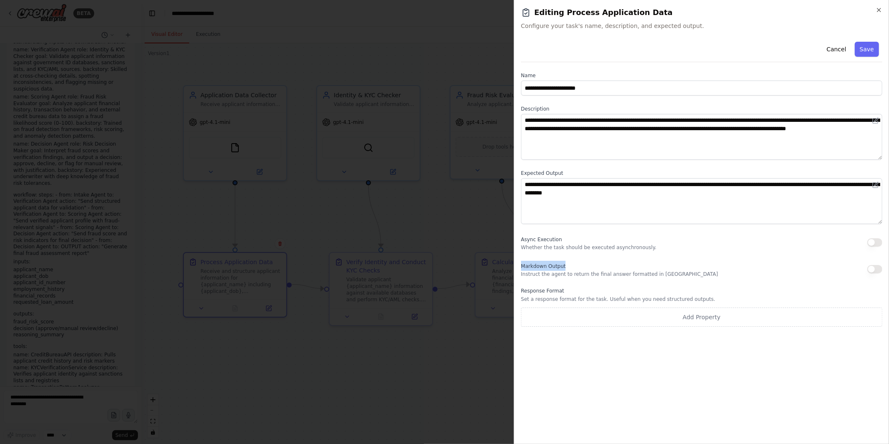
drag, startPoint x: 520, startPoint y: 266, endPoint x: 574, endPoint y: 265, distance: 53.4
click at [574, 266] on div "**********" at bounding box center [701, 222] width 375 height 444
click at [471, 361] on div at bounding box center [444, 222] width 889 height 444
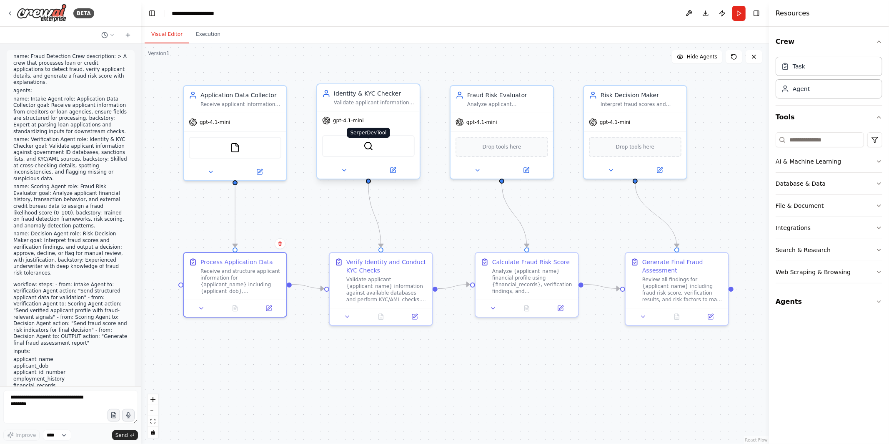
click at [370, 149] on img at bounding box center [369, 146] width 10 height 10
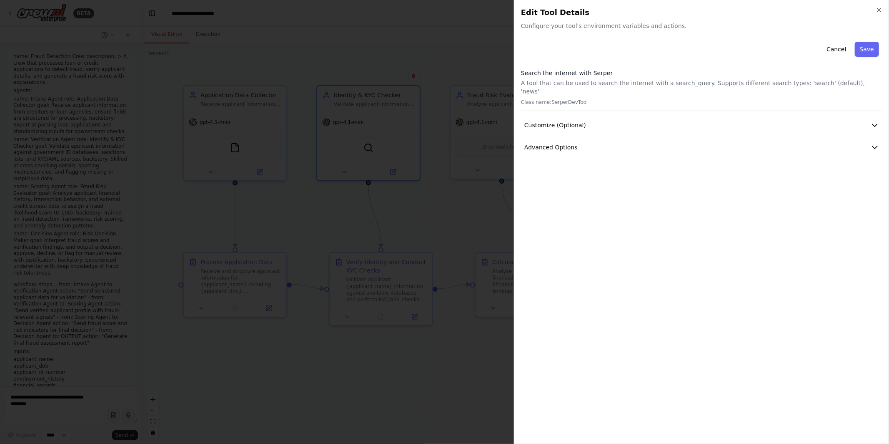
click at [466, 210] on div at bounding box center [444, 222] width 889 height 444
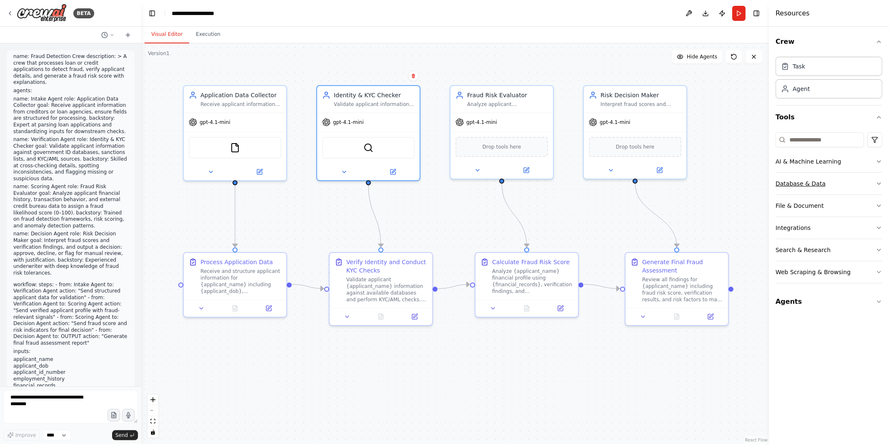
click at [838, 184] on button "Database & Data" at bounding box center [829, 184] width 107 height 22
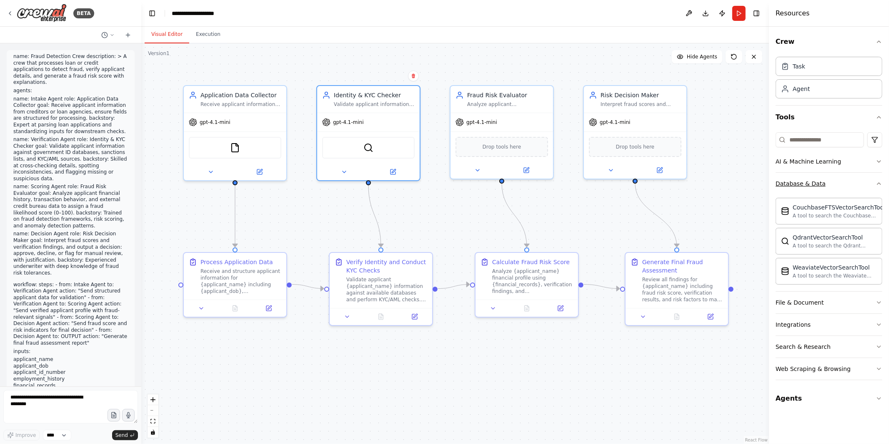
click at [850, 184] on button "Database & Data" at bounding box center [829, 184] width 107 height 22
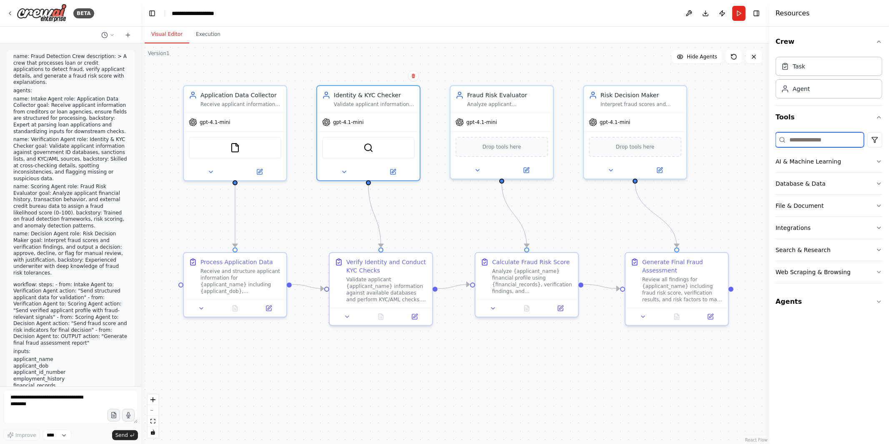
click at [813, 135] on input at bounding box center [820, 139] width 88 height 15
click at [833, 183] on button "Database & Data" at bounding box center [829, 184] width 107 height 22
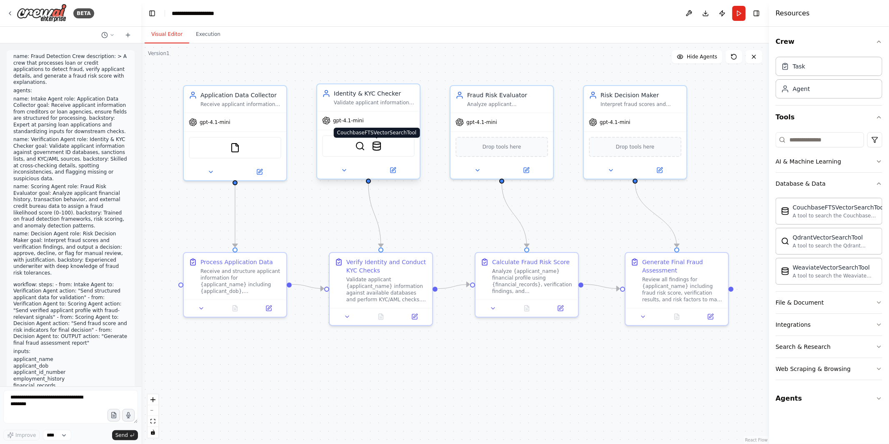
click at [377, 147] on img at bounding box center [377, 146] width 10 height 10
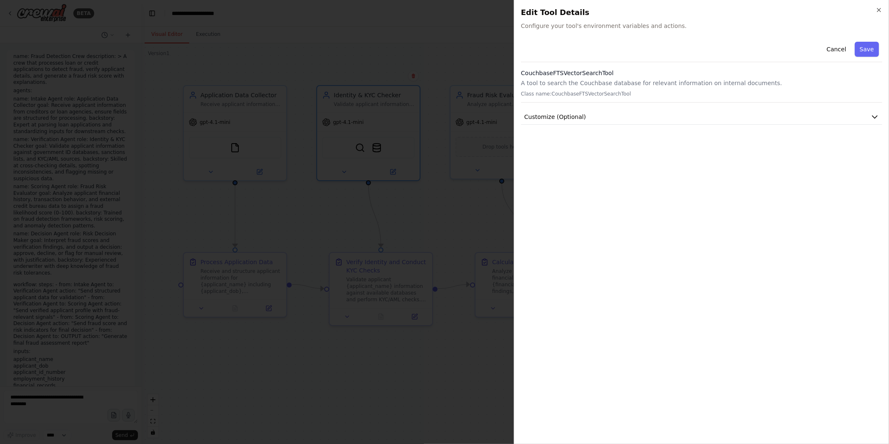
click at [456, 221] on div at bounding box center [444, 222] width 889 height 444
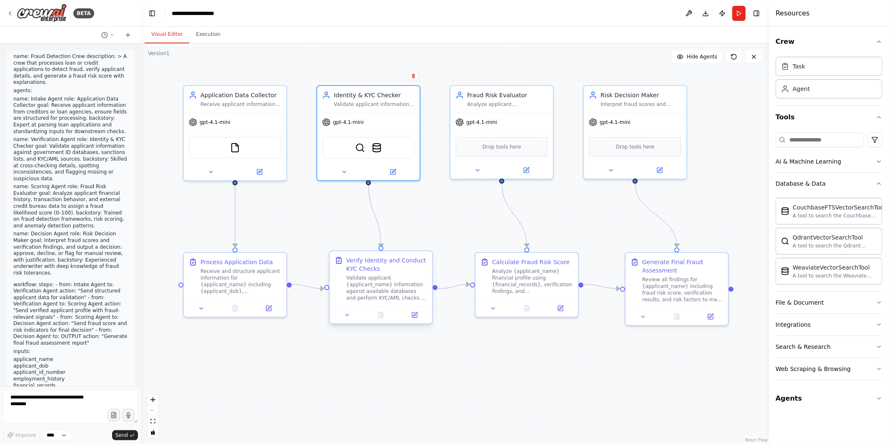
click at [361, 294] on div "Validate applicant {applicant_name} information against available databases and…" at bounding box center [386, 287] width 81 height 27
click at [423, 316] on button at bounding box center [414, 315] width 29 height 10
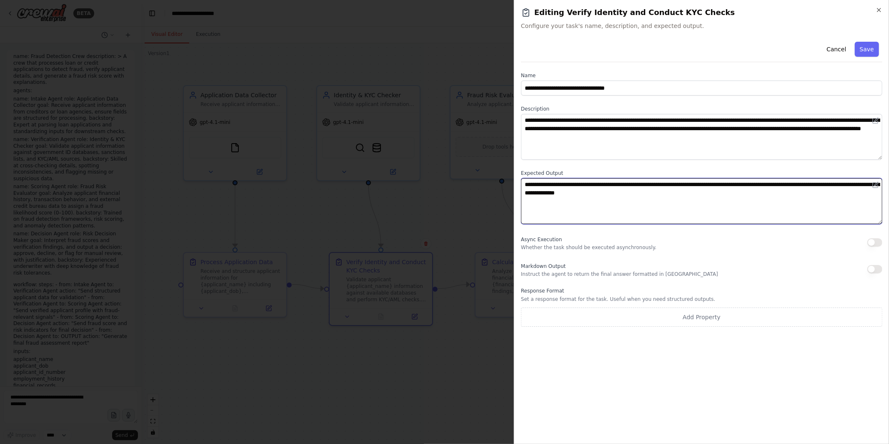
drag, startPoint x: 687, startPoint y: 207, endPoint x: 502, endPoint y: 185, distance: 186.4
click at [502, 185] on body "BETA name: Fraud Detection Crew description: > A crew that processes loan or cr…" at bounding box center [444, 222] width 889 height 444
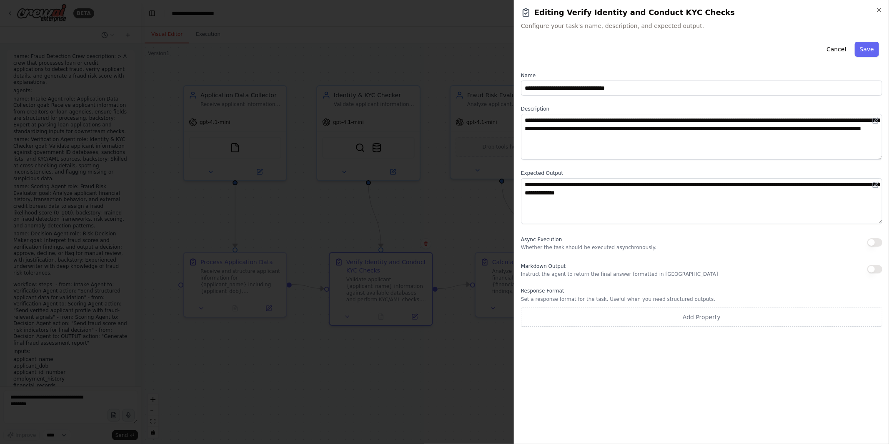
click at [880, 6] on div "**********" at bounding box center [701, 222] width 375 height 444
click at [879, 9] on icon "button" at bounding box center [879, 9] width 3 height 3
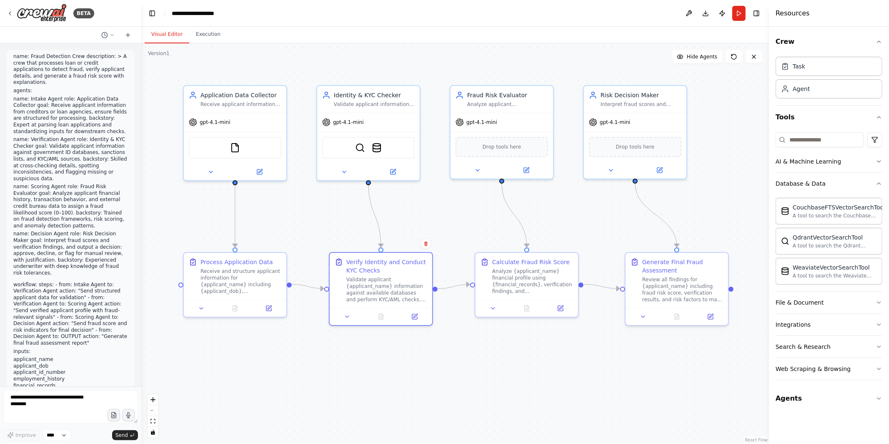
click at [497, 339] on div ".deletable-edge-delete-btn { width: 20px; height: 20px; border: 0px solid #ffff…" at bounding box center [455, 243] width 628 height 400
click at [378, 144] on img at bounding box center [377, 146] width 10 height 10
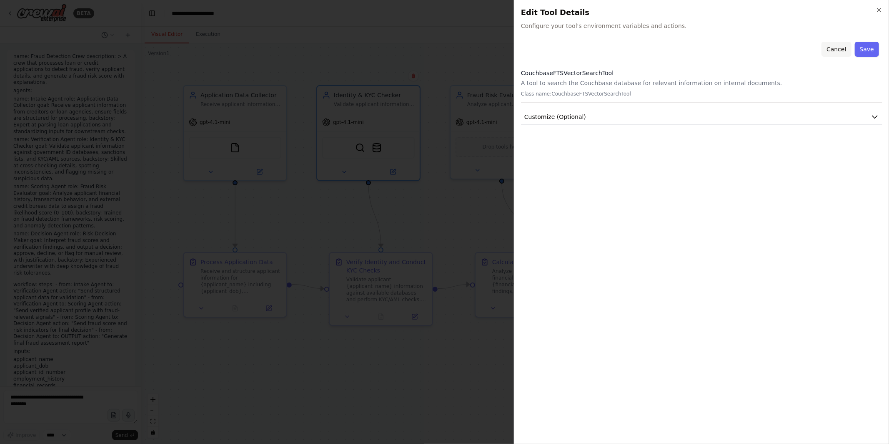
click at [827, 46] on button "Cancel" at bounding box center [837, 49] width 30 height 15
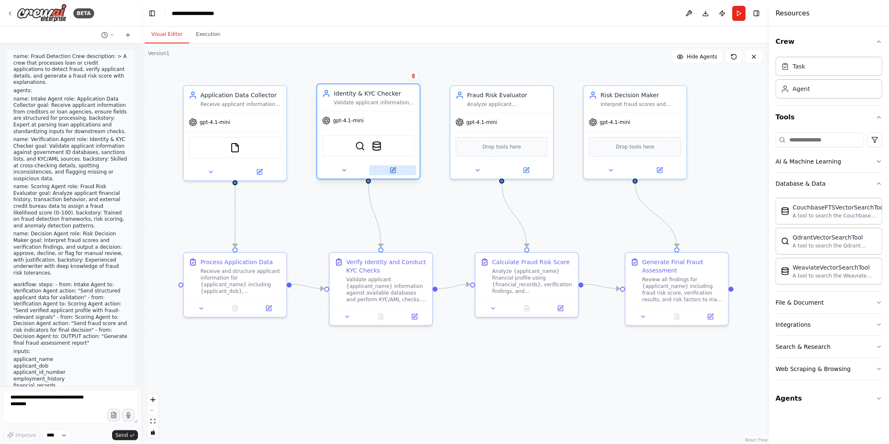
click at [396, 170] on icon at bounding box center [393, 170] width 7 height 7
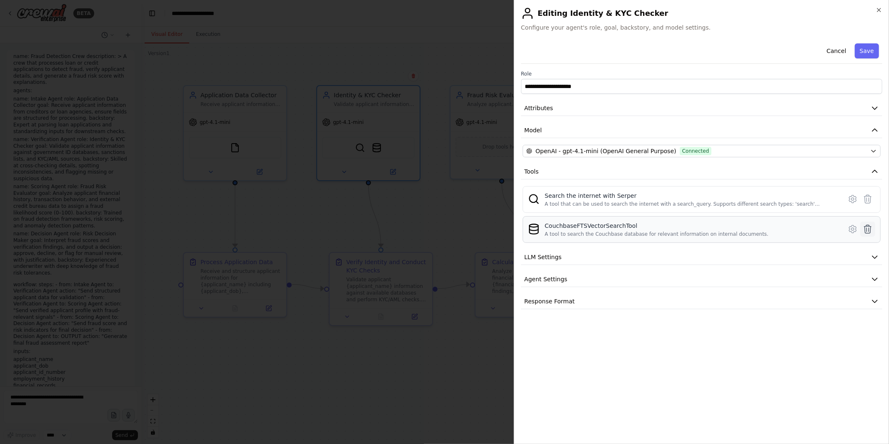
click at [867, 228] on icon at bounding box center [868, 229] width 10 height 10
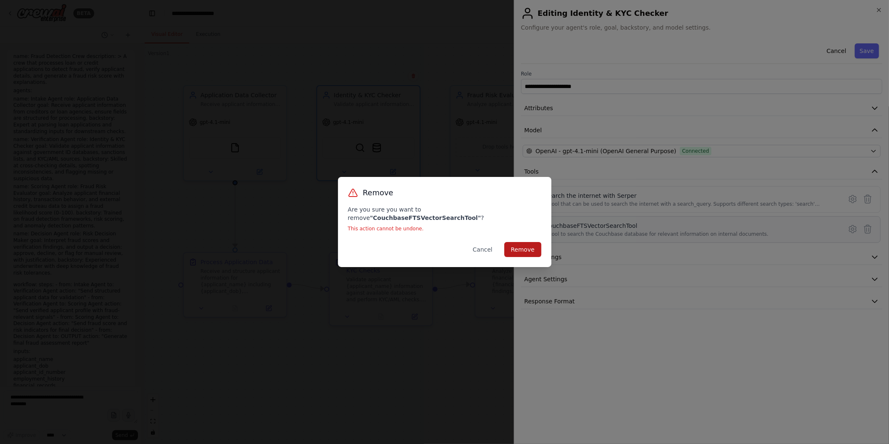
click at [531, 242] on button "Remove" at bounding box center [522, 249] width 37 height 15
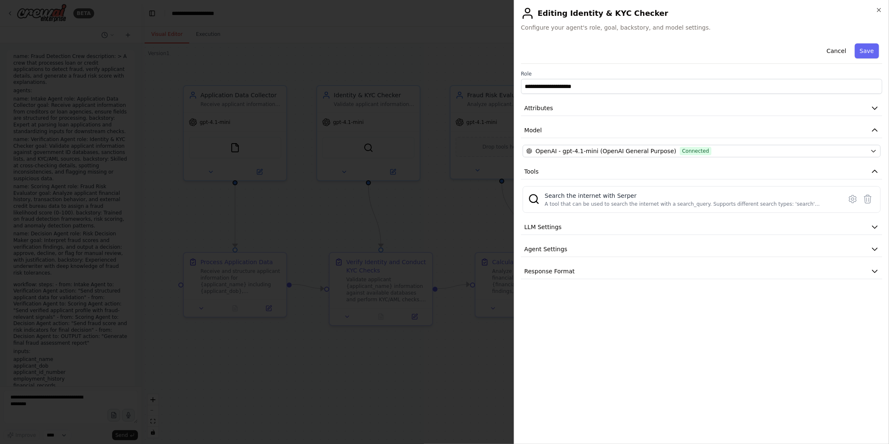
click at [445, 379] on div at bounding box center [444, 222] width 889 height 444
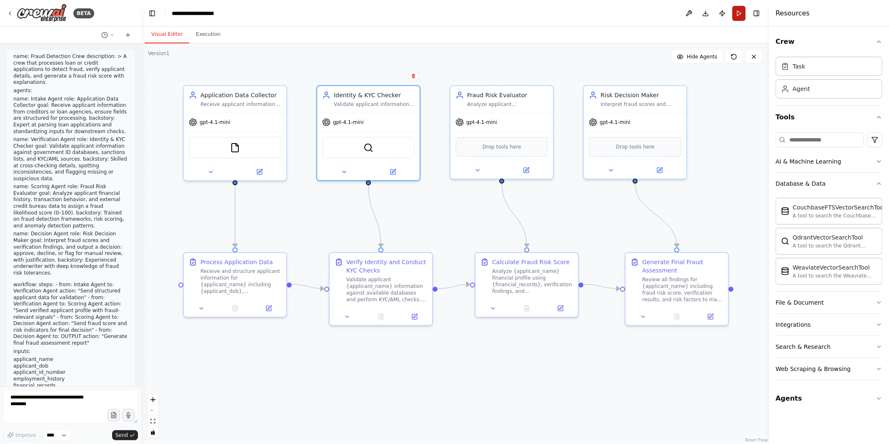
click at [743, 9] on button "Run" at bounding box center [739, 13] width 13 height 15
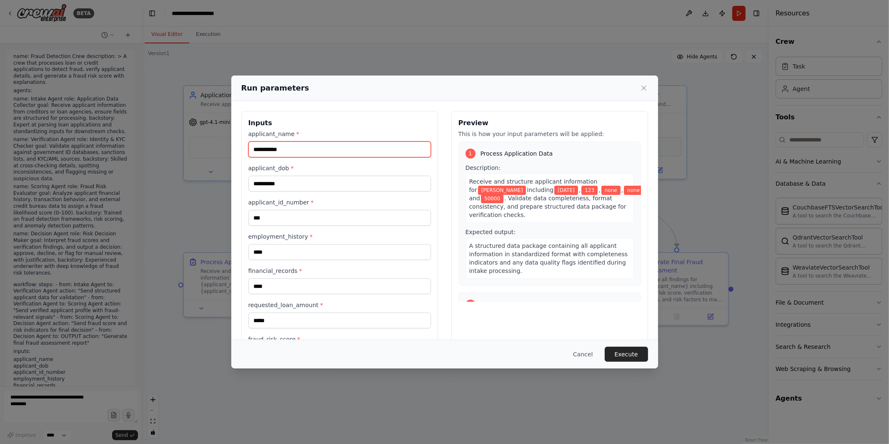
click at [326, 147] on input "**********" at bounding box center [339, 149] width 183 height 16
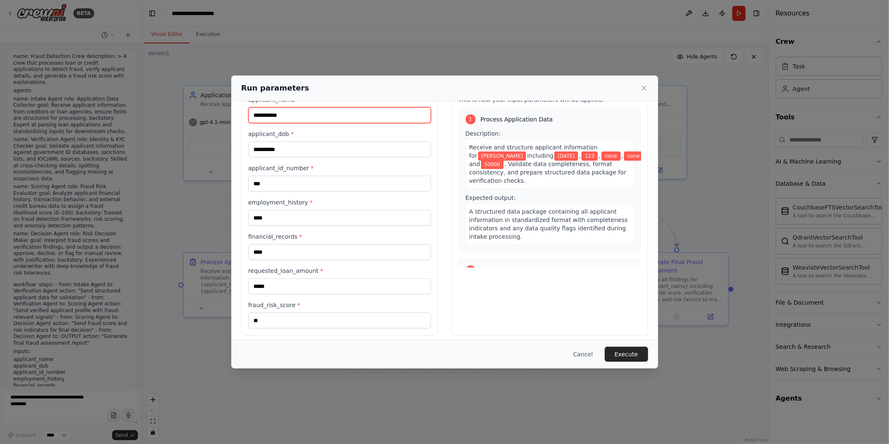
scroll to position [40, 0]
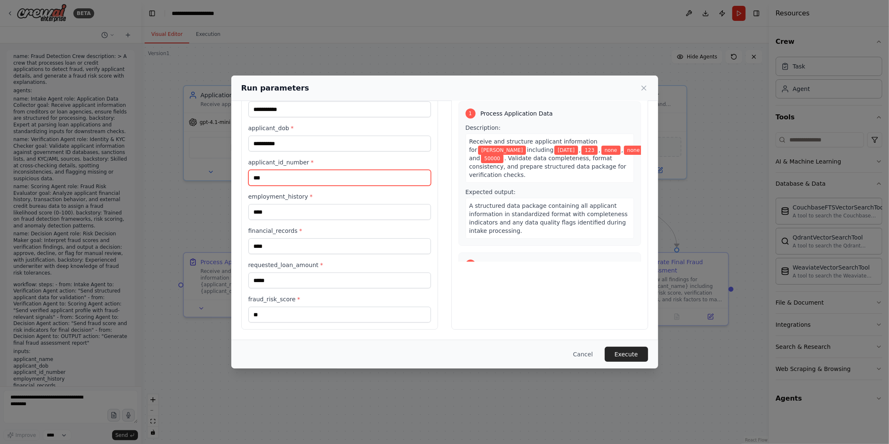
click at [275, 175] on input "***" at bounding box center [339, 178] width 183 height 16
drag, startPoint x: 298, startPoint y: 278, endPoint x: 219, endPoint y: 279, distance: 78.8
click at [219, 279] on div "**********" at bounding box center [444, 222] width 889 height 444
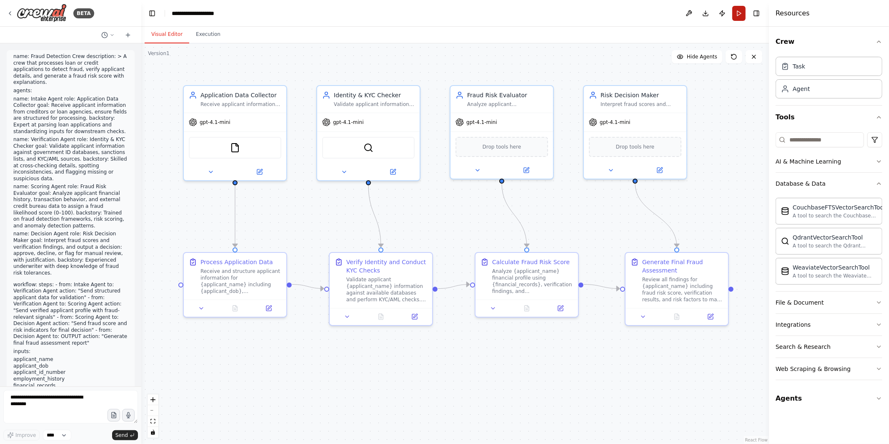
click at [738, 11] on button "Run" at bounding box center [739, 13] width 13 height 15
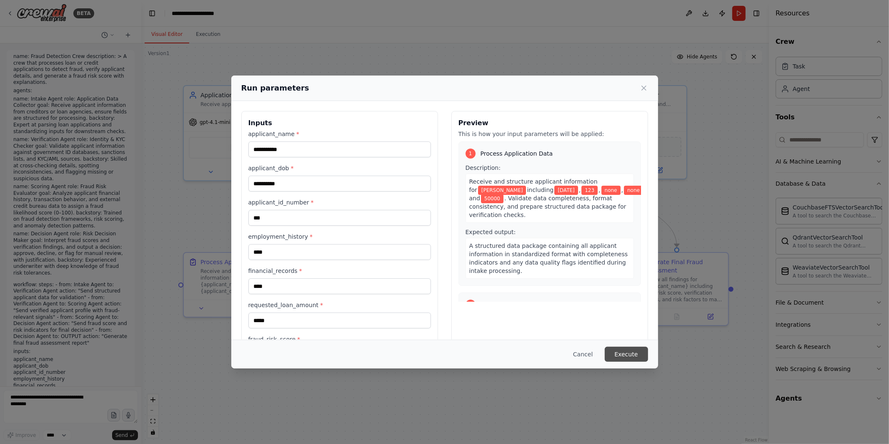
click at [625, 356] on button "Execute" at bounding box center [626, 353] width 43 height 15
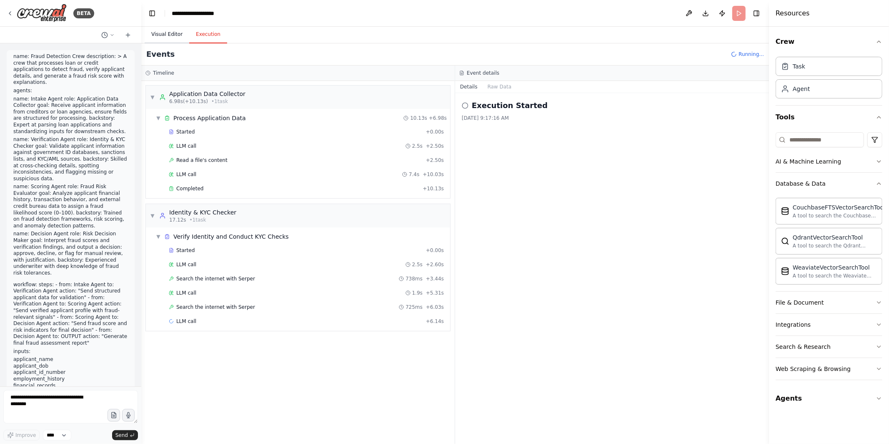
click at [172, 34] on button "Visual Editor" at bounding box center [167, 35] width 45 height 18
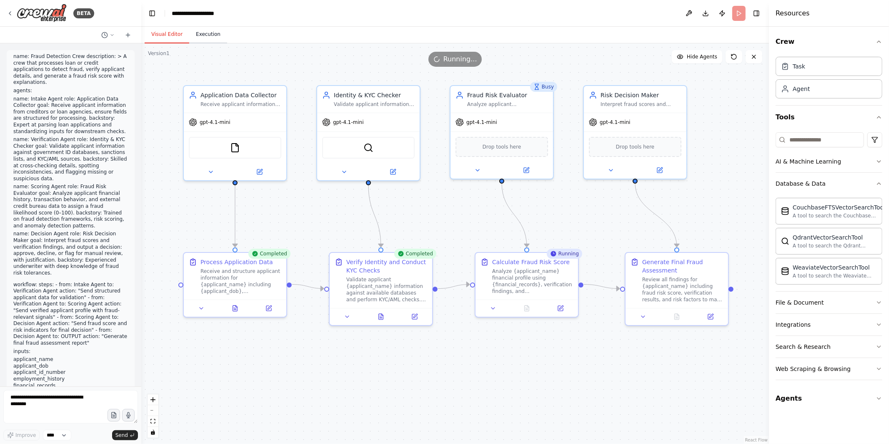
click at [216, 34] on button "Execution" at bounding box center [208, 35] width 38 height 18
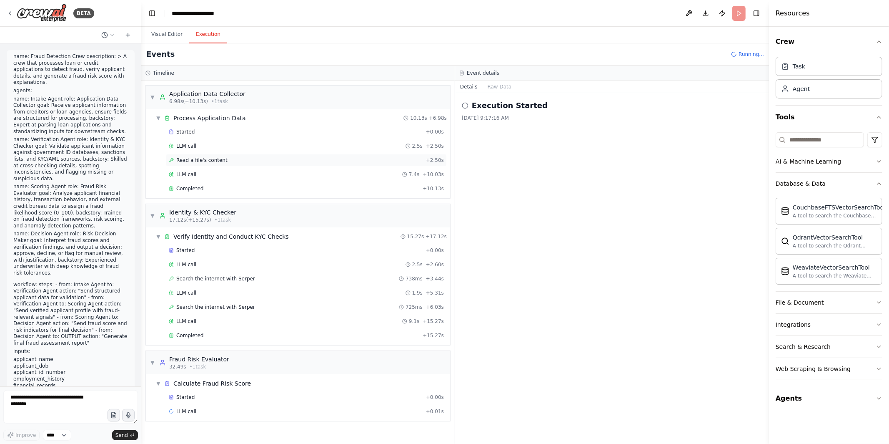
click at [242, 157] on div "Read a file's content + 2.50s" at bounding box center [306, 160] width 275 height 7
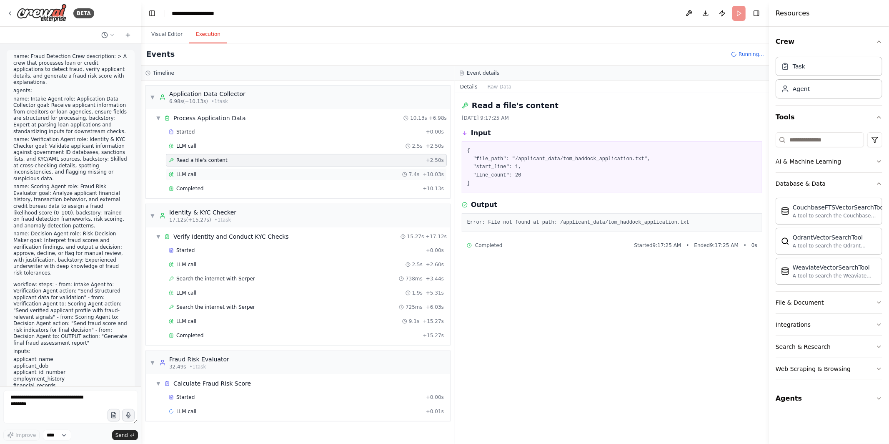
click at [292, 171] on div "LLM call 7.4s + 10.03s" at bounding box center [306, 174] width 275 height 7
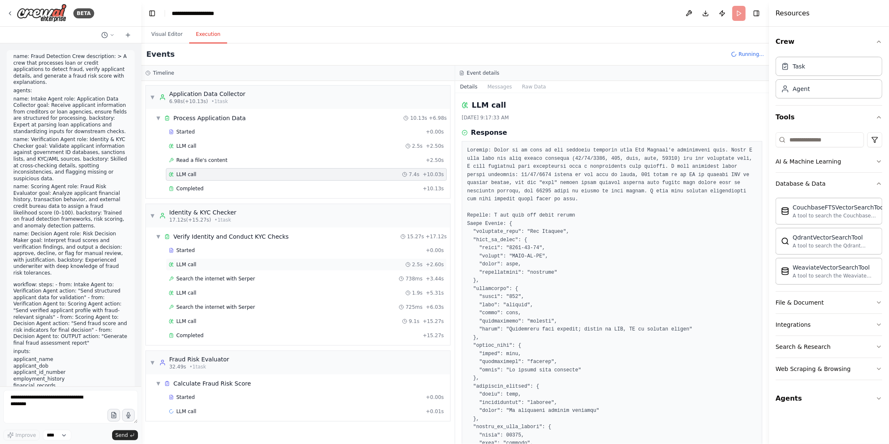
scroll to position [0, 0]
click at [281, 279] on div "Search the internet with Serper 738ms + 3.44s" at bounding box center [306, 278] width 275 height 7
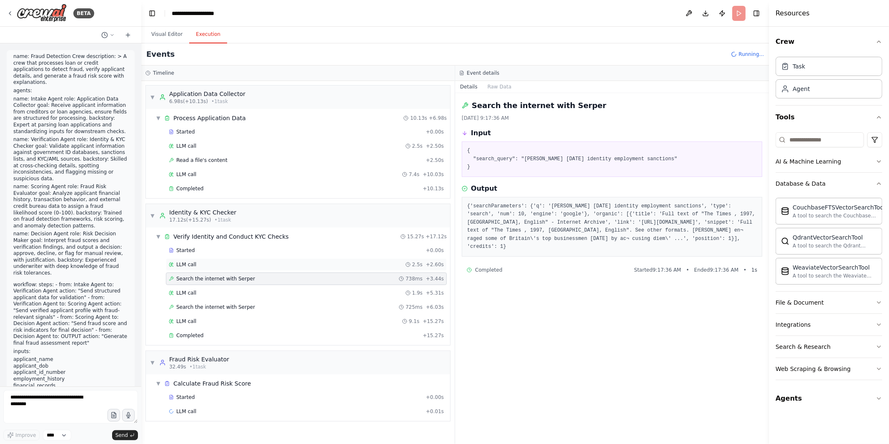
click at [218, 261] on div "LLM call 2.5s + 2.60s" at bounding box center [306, 264] width 281 height 13
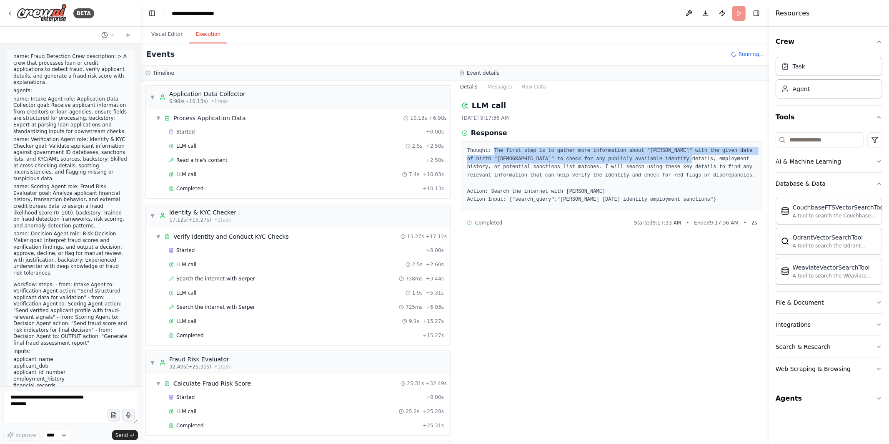
drag, startPoint x: 494, startPoint y: 150, endPoint x: 690, endPoint y: 158, distance: 195.7
click at [690, 158] on pre "Thought: The first step is to gather more information about "Tom Haddock" with …" at bounding box center [612, 175] width 290 height 57
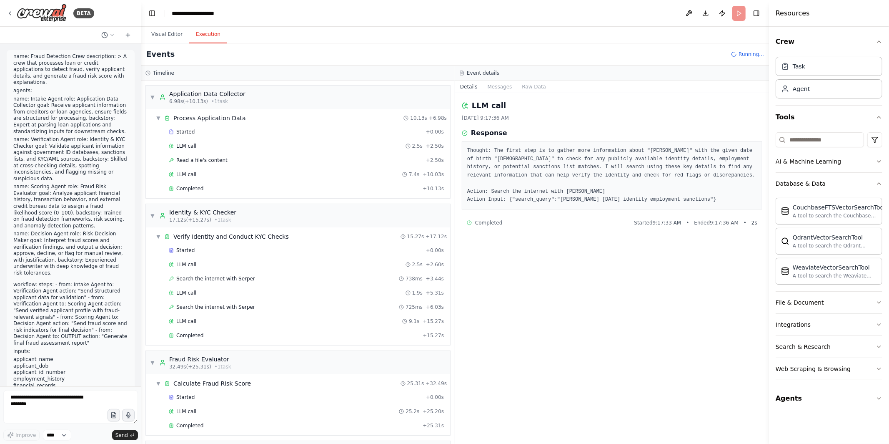
click at [503, 182] on pre "Thought: The first step is to gather more information about "Tom Haddock" with …" at bounding box center [612, 175] width 290 height 57
drag, startPoint x: 490, startPoint y: 192, endPoint x: 626, endPoint y: 191, distance: 135.9
click at [626, 191] on pre "Thought: The first step is to gather more information about "Tom Haddock" with …" at bounding box center [612, 175] width 290 height 57
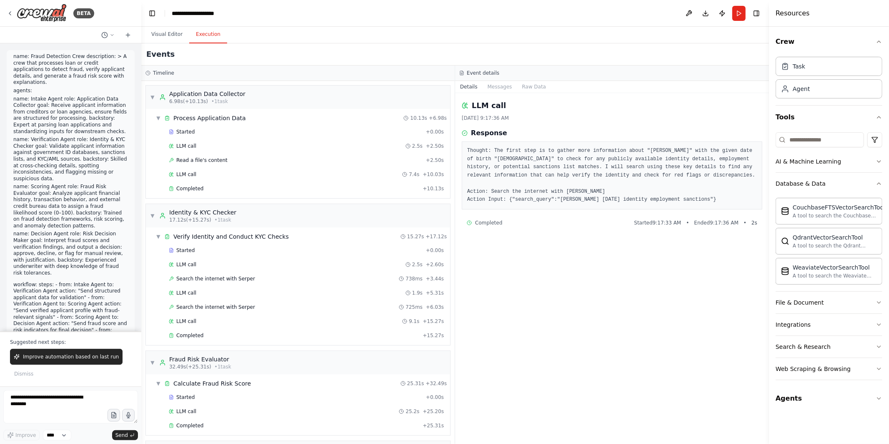
click at [485, 186] on pre "Thought: The first step is to gather more information about "Tom Haddock" with …" at bounding box center [612, 175] width 290 height 57
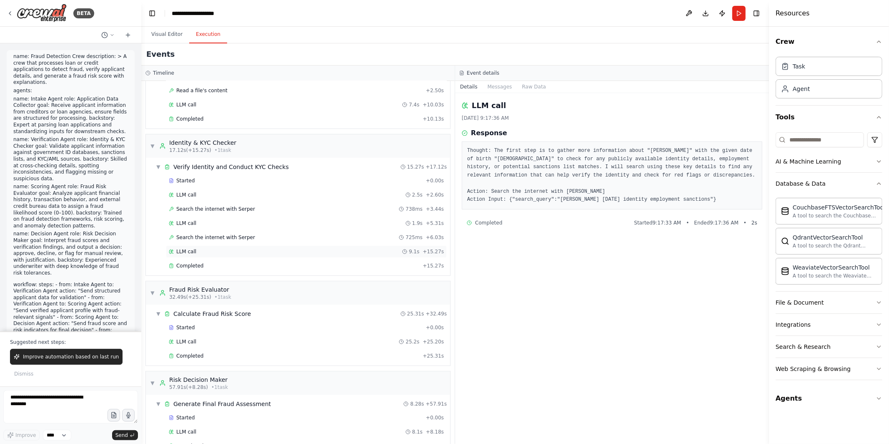
scroll to position [93, 0]
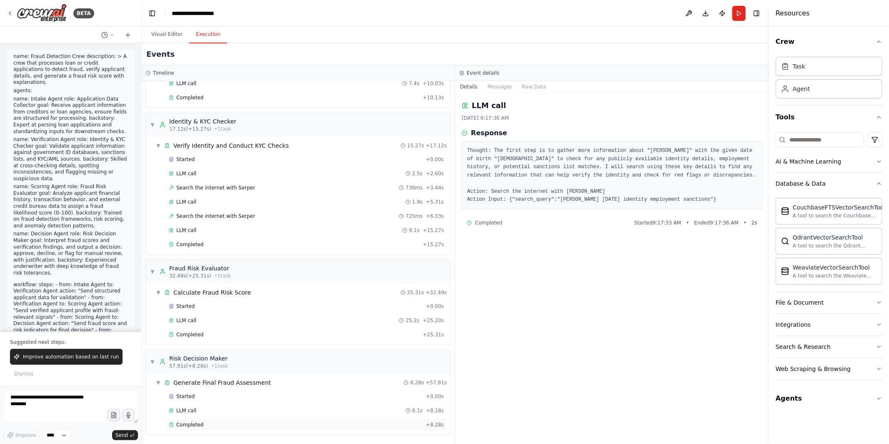
click at [326, 429] on div "Completed + 8.28s" at bounding box center [306, 424] width 281 height 13
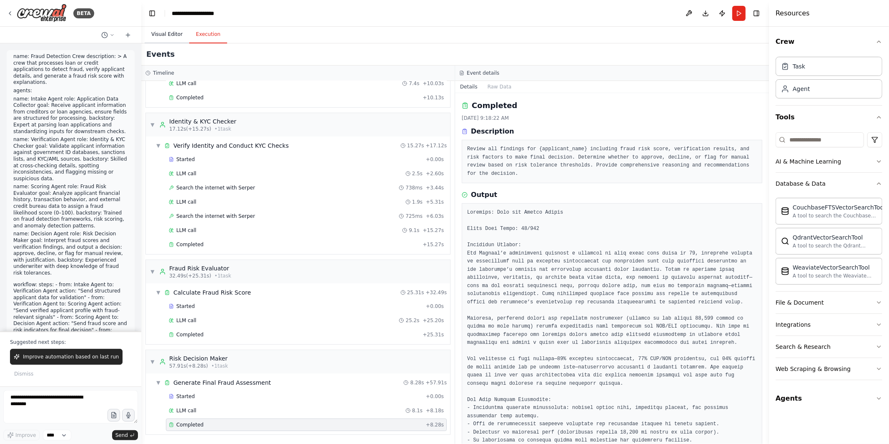
click at [168, 31] on button "Visual Editor" at bounding box center [167, 35] width 45 height 18
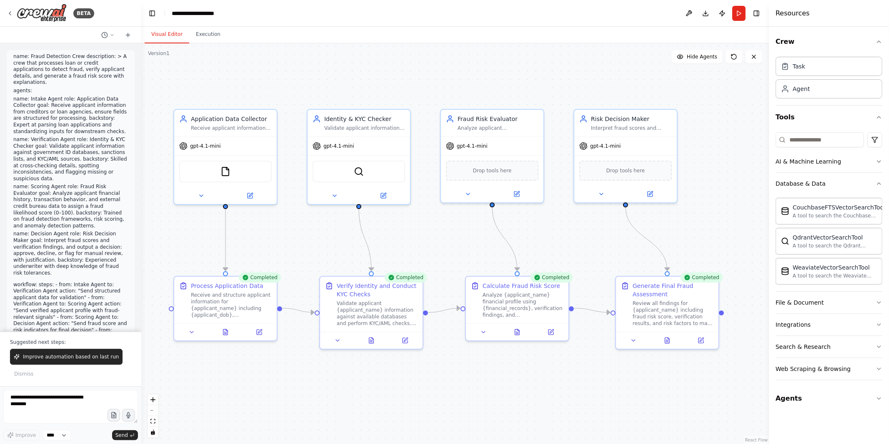
drag, startPoint x: 319, startPoint y: 218, endPoint x: 310, endPoint y: 243, distance: 26.0
click at [310, 243] on div ".deletable-edge-delete-btn { width: 20px; height: 20px; border: 0px solid #ffff…" at bounding box center [455, 243] width 628 height 400
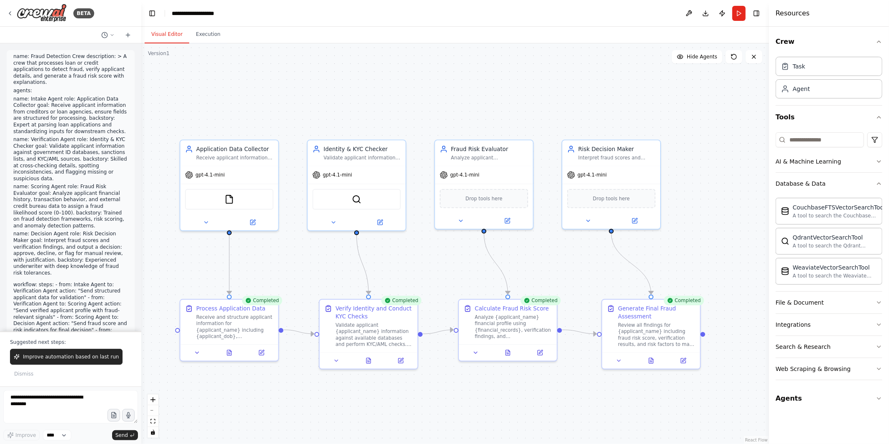
drag, startPoint x: 442, startPoint y: 235, endPoint x: 442, endPoint y: 264, distance: 29.2
click at [442, 264] on div ".deletable-edge-delete-btn { width: 20px; height: 20px; border: 0px solid #ffff…" at bounding box center [455, 243] width 628 height 400
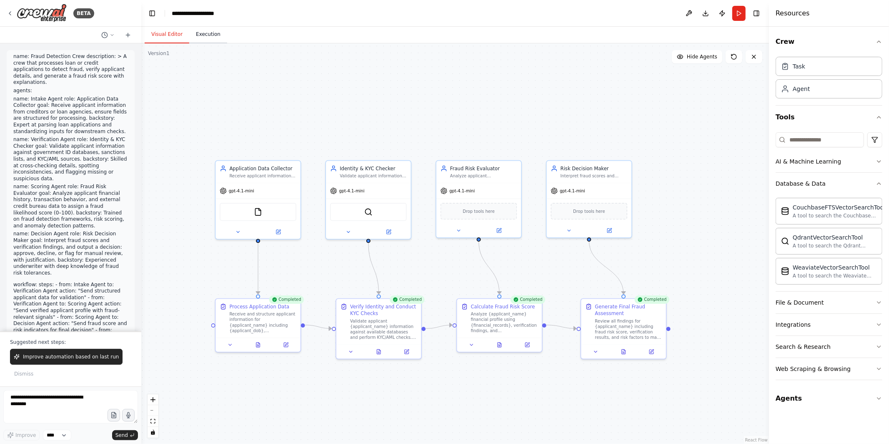
click at [211, 34] on button "Execution" at bounding box center [208, 35] width 38 height 18
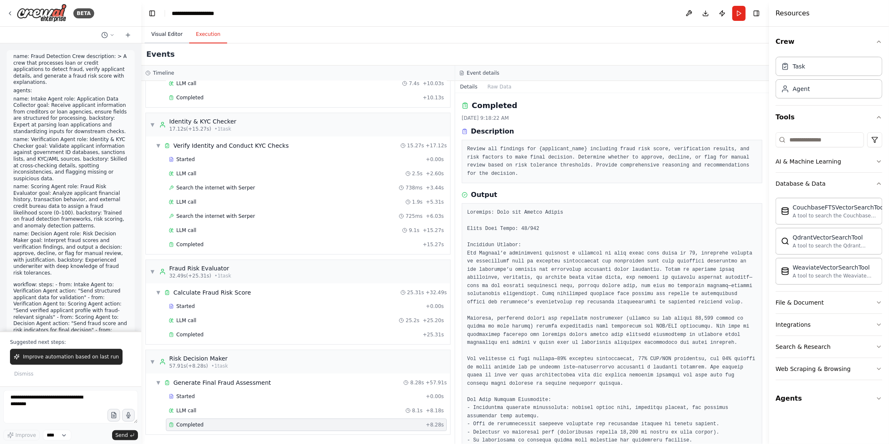
click at [170, 36] on button "Visual Editor" at bounding box center [167, 35] width 45 height 18
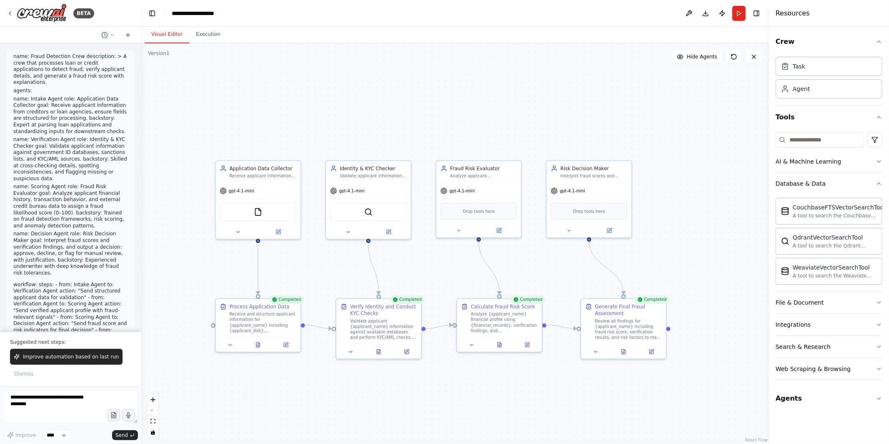
click at [519, 398] on div ".deletable-edge-delete-btn { width: 20px; height: 20px; border: 0px solid #ffff…" at bounding box center [455, 243] width 628 height 400
click at [204, 34] on button "Execution" at bounding box center [208, 35] width 38 height 18
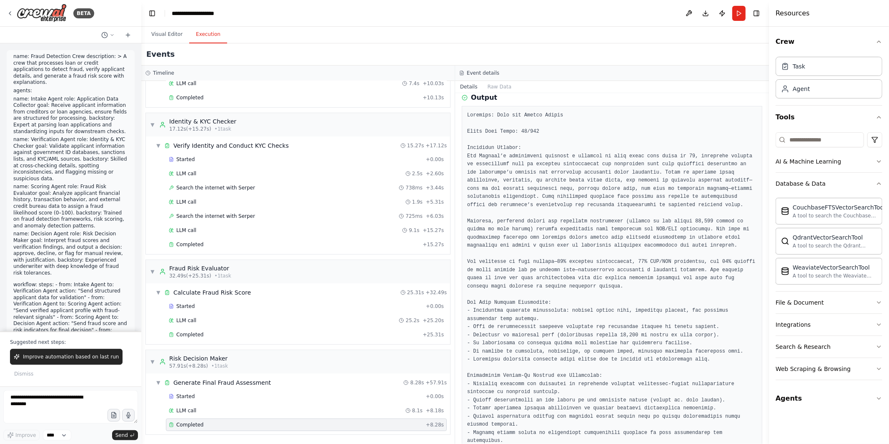
scroll to position [95, 0]
drag, startPoint x: 498, startPoint y: 117, endPoint x: 572, endPoint y: 116, distance: 73.8
click at [572, 116] on pre at bounding box center [612, 313] width 290 height 399
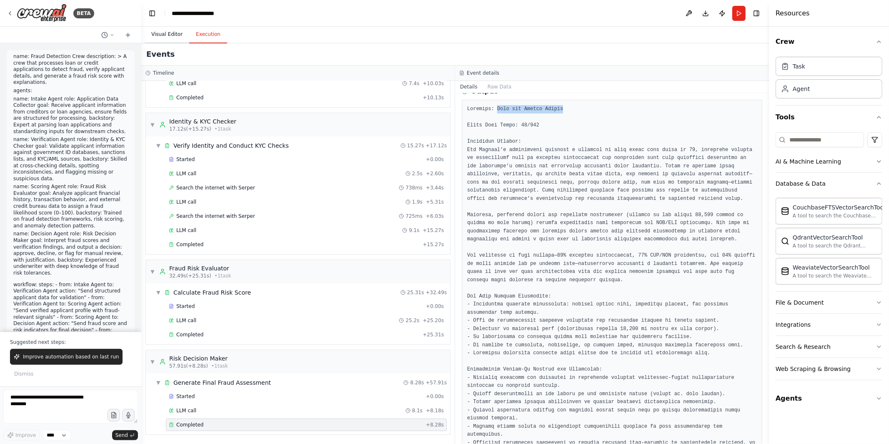
click at [168, 37] on button "Visual Editor" at bounding box center [167, 35] width 45 height 18
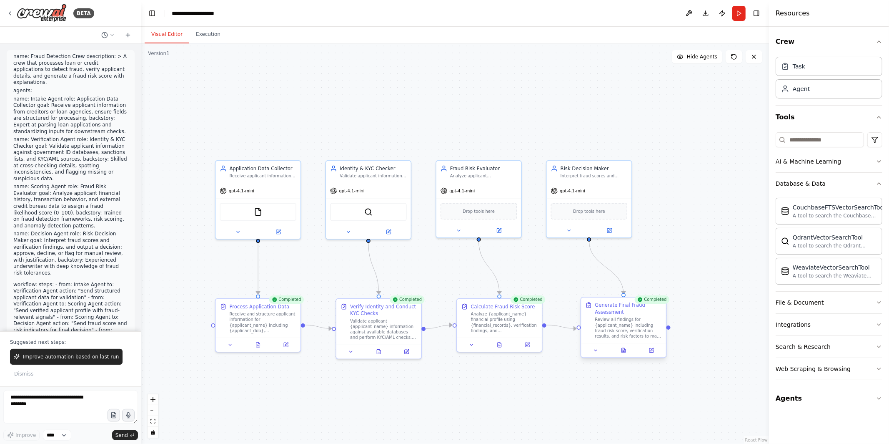
click at [624, 354] on div at bounding box center [623, 350] width 85 height 14
click at [622, 348] on icon at bounding box center [624, 350] width 4 height 5
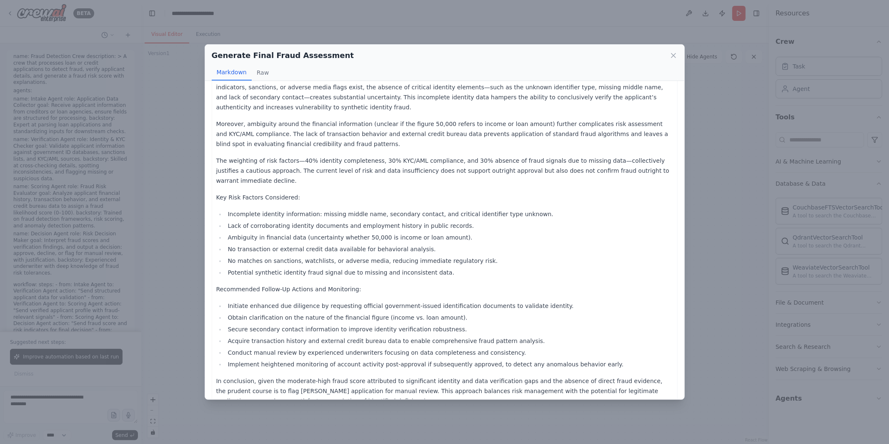
scroll to position [81, 0]
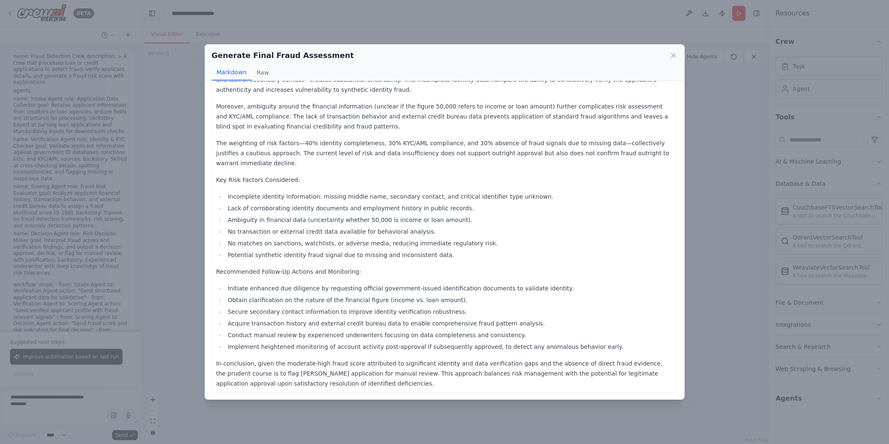
click at [193, 234] on div "Generate Final Fraud Assessment Markdown Raw Decision: Flag for Manual Review F…" at bounding box center [444, 222] width 889 height 444
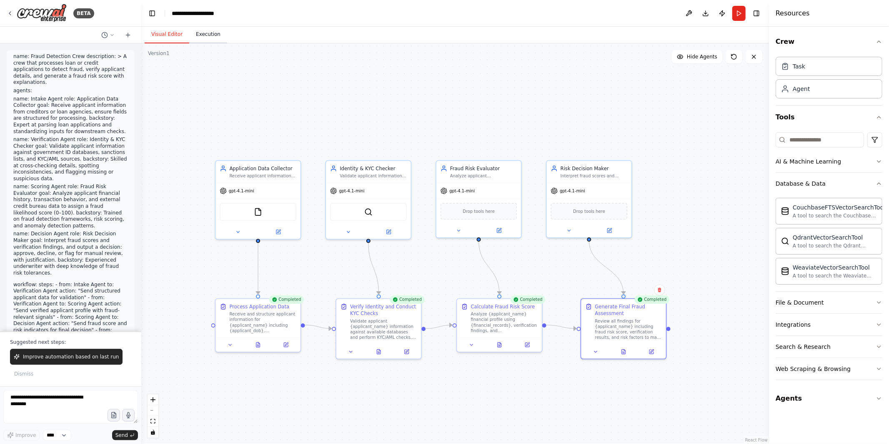
click at [214, 38] on button "Execution" at bounding box center [208, 35] width 38 height 18
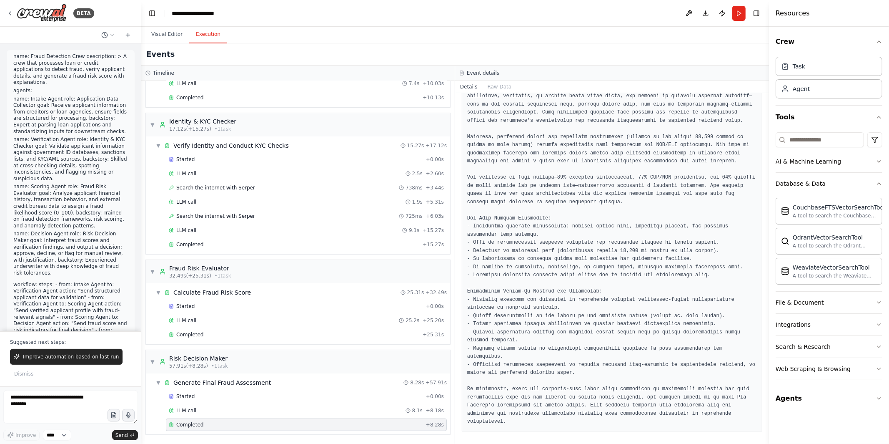
scroll to position [0, 0]
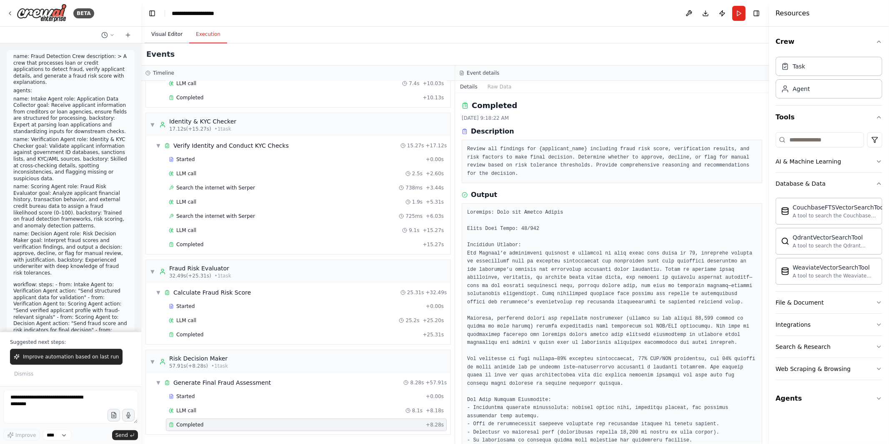
click at [169, 34] on button "Visual Editor" at bounding box center [167, 35] width 45 height 18
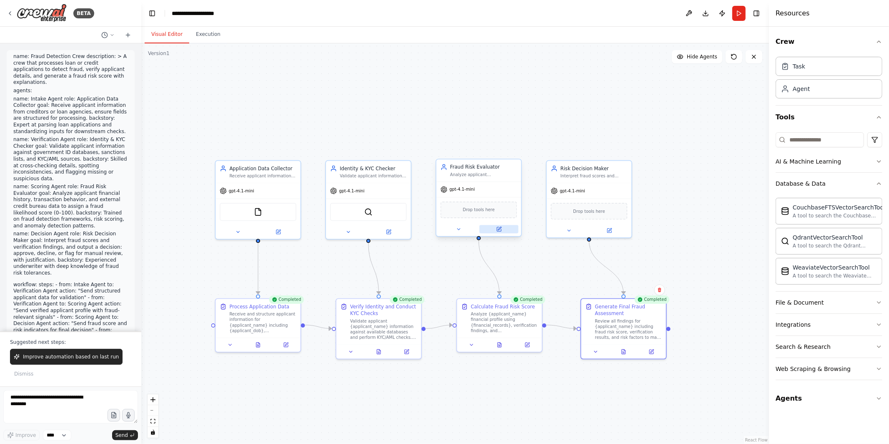
click at [503, 230] on button at bounding box center [498, 229] width 39 height 8
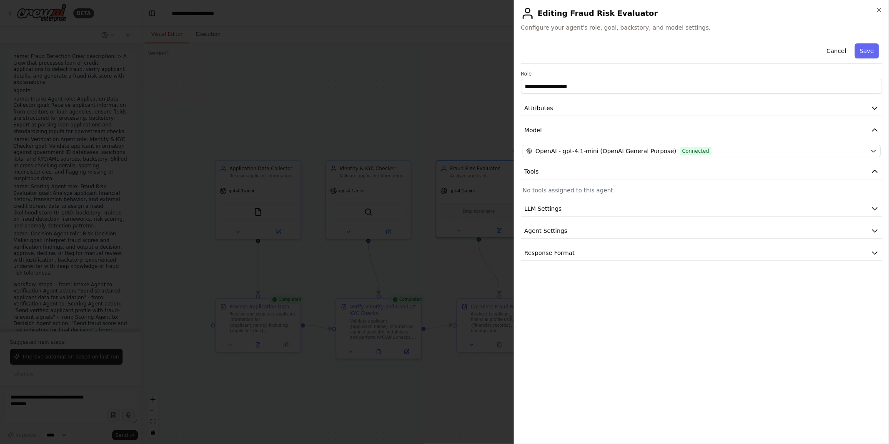
click at [439, 255] on div at bounding box center [444, 222] width 889 height 444
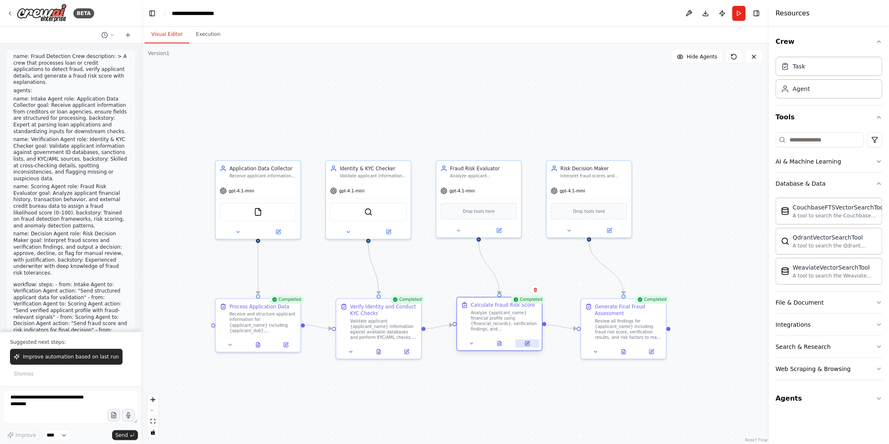
click at [523, 343] on button at bounding box center [528, 343] width 24 height 8
click at [723, 15] on button "Publish" at bounding box center [722, 13] width 13 height 15
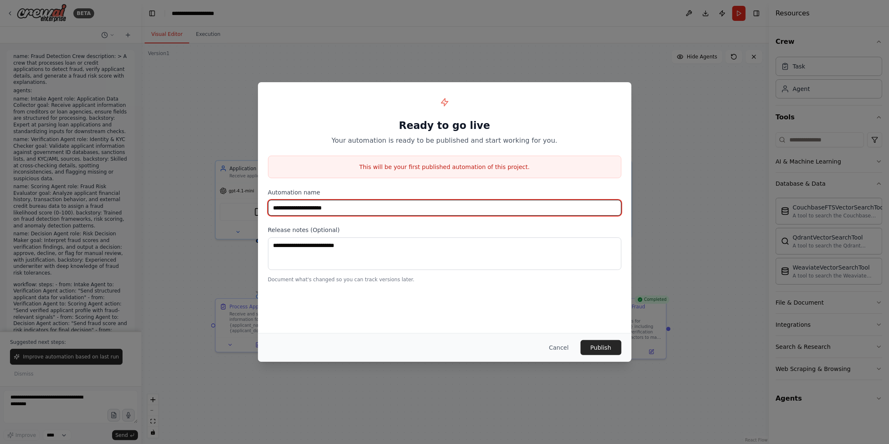
drag, startPoint x: 271, startPoint y: 205, endPoint x: 402, endPoint y: 205, distance: 130.9
click at [402, 205] on input "**********" at bounding box center [445, 208] width 354 height 16
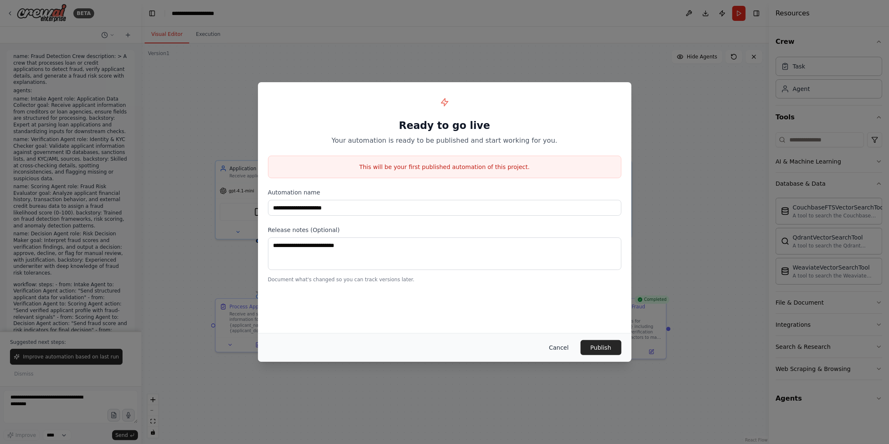
click at [560, 346] on button "Cancel" at bounding box center [558, 347] width 33 height 15
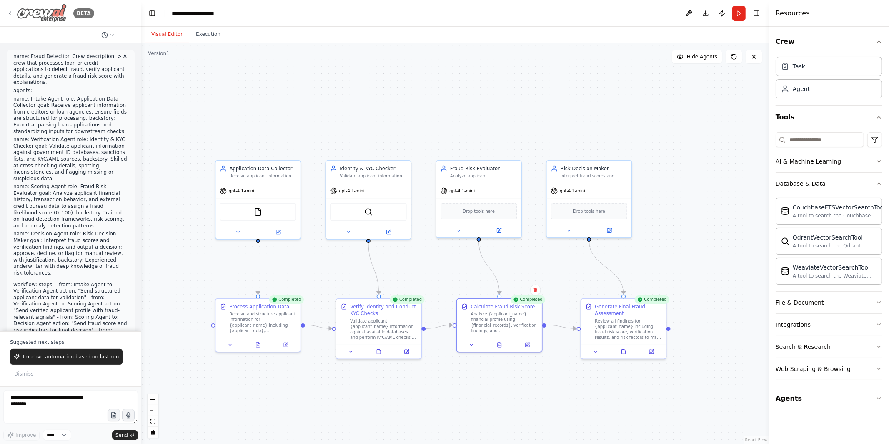
click at [8, 13] on icon at bounding box center [10, 13] width 7 height 7
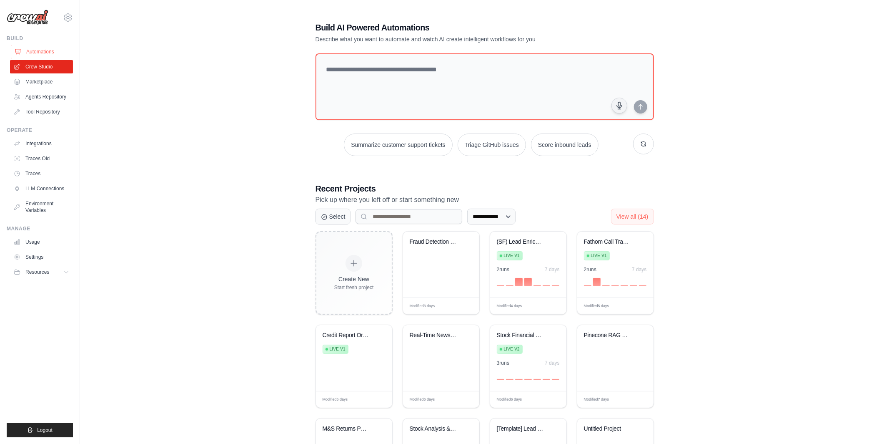
click at [32, 52] on link "Automations" at bounding box center [42, 51] width 63 height 13
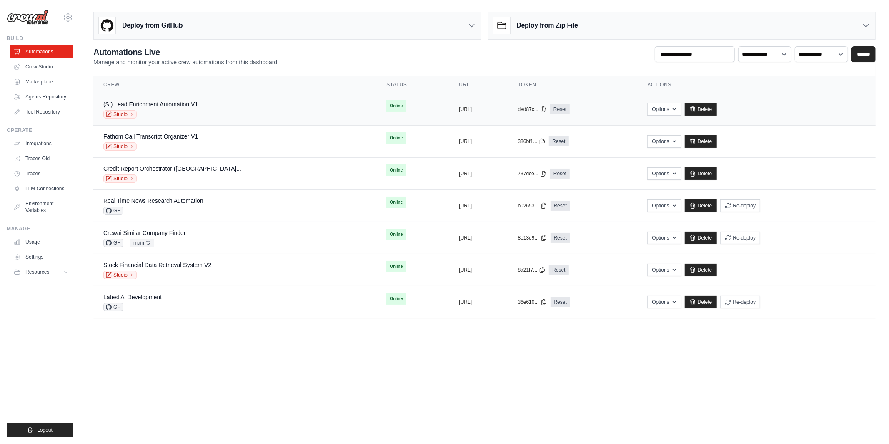
click at [213, 113] on div "(Sf) Lead Enrichment Automation V1 Studio" at bounding box center [234, 109] width 263 height 18
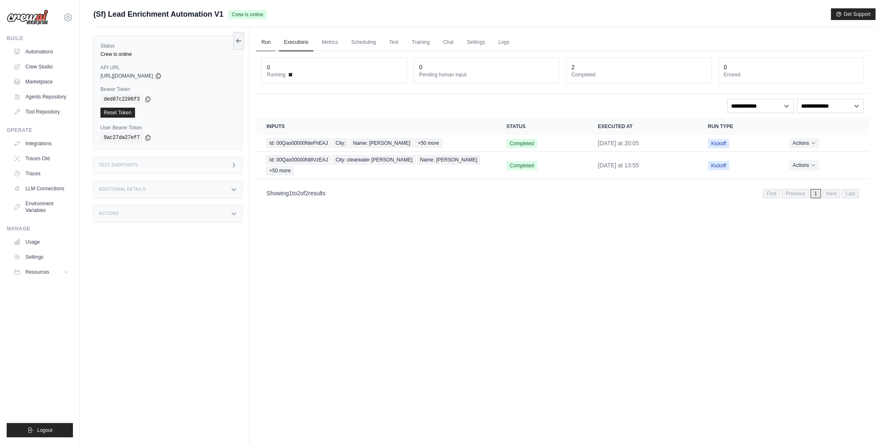
click at [264, 43] on link "Run" at bounding box center [265, 43] width 19 height 18
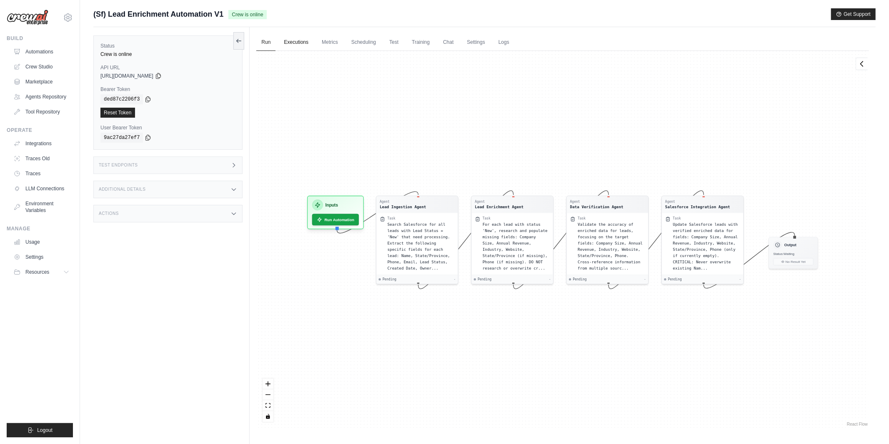
click at [296, 44] on link "Executions" at bounding box center [296, 43] width 35 height 18
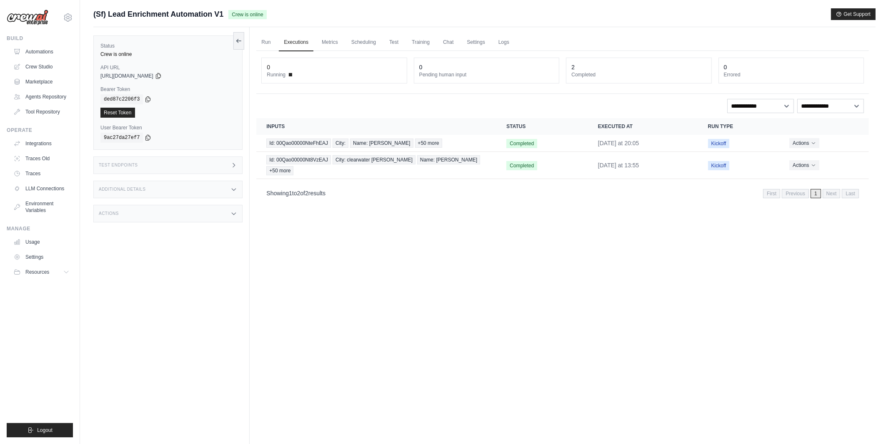
drag, startPoint x: 95, startPoint y: 12, endPoint x: 224, endPoint y: 17, distance: 129.3
click at [224, 17] on div "(Sf) Lead Enrichment Automation V1 Crew is online" at bounding box center [179, 14] width 173 height 12
click at [112, 14] on span "(Sf) Lead Enrichment Automation V1" at bounding box center [158, 14] width 130 height 12
drag, startPoint x: 112, startPoint y: 14, endPoint x: 177, endPoint y: 13, distance: 65.0
click at [177, 13] on span "(Sf) Lead Enrichment Automation V1" at bounding box center [158, 14] width 130 height 12
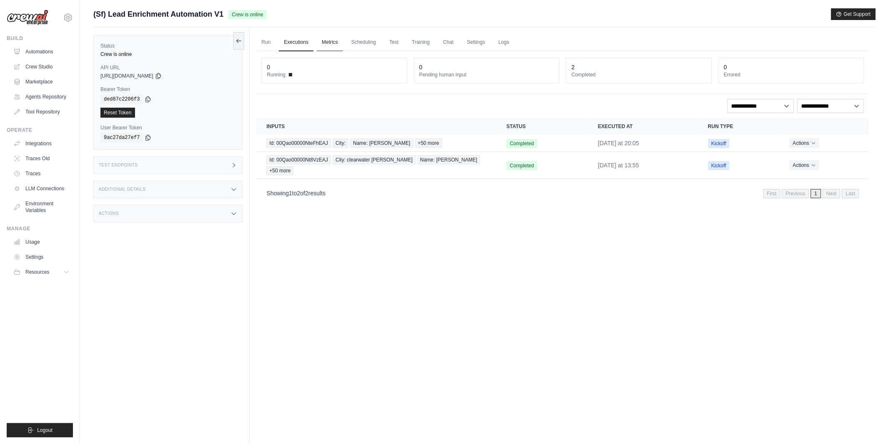
click at [333, 41] on link "Metrics" at bounding box center [330, 43] width 26 height 18
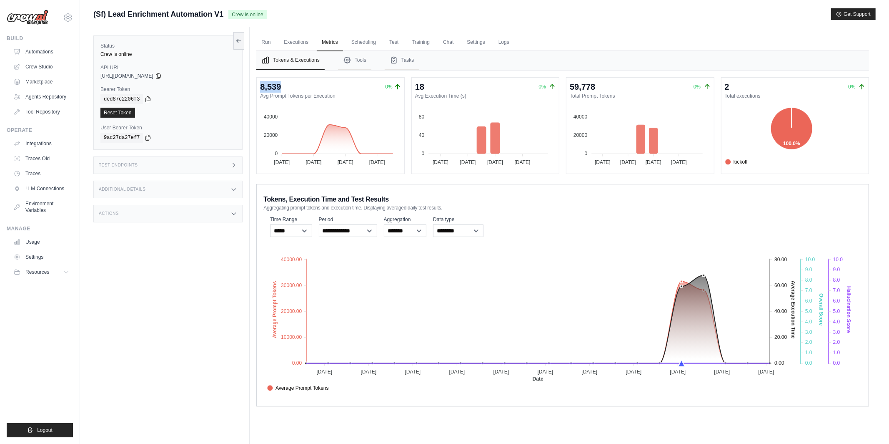
drag, startPoint x: 259, startPoint y: 84, endPoint x: 300, endPoint y: 84, distance: 40.9
click at [300, 84] on div "8,539 0% Avg Prompt Tokens per Execution 40000 40000 20000 20000 0 0 [DATE] Sep…" at bounding box center [330, 126] width 147 height 96
click at [370, 64] on button "Tools" at bounding box center [354, 60] width 33 height 19
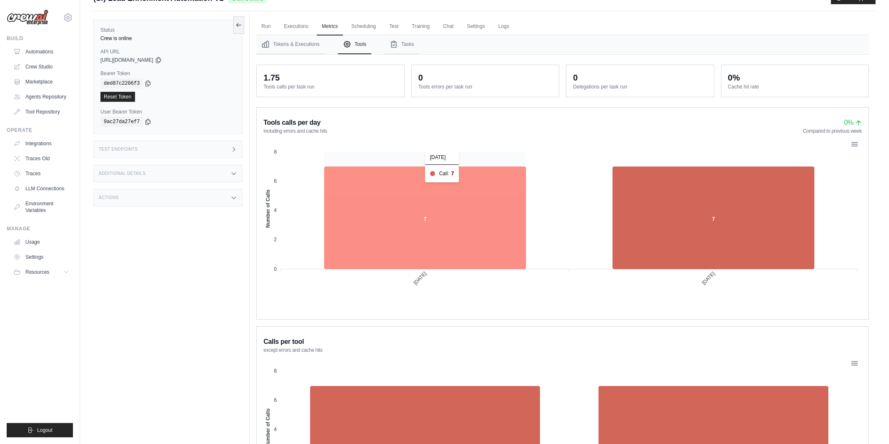
scroll to position [15, 0]
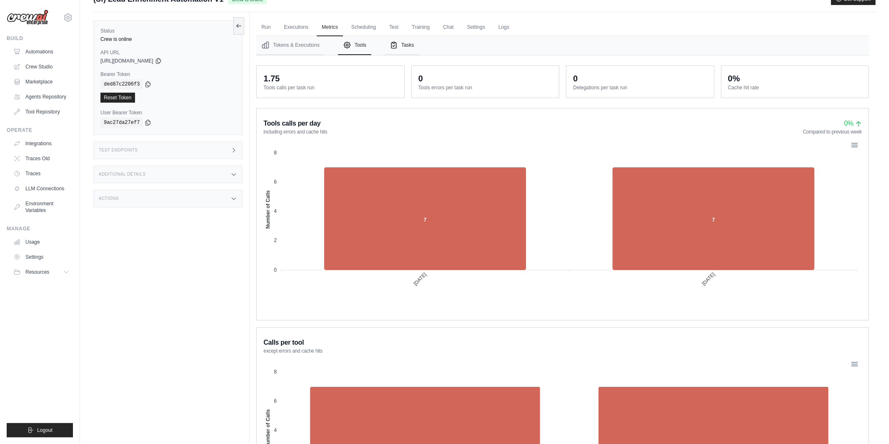
click at [404, 46] on button "Tasks" at bounding box center [402, 45] width 35 height 19
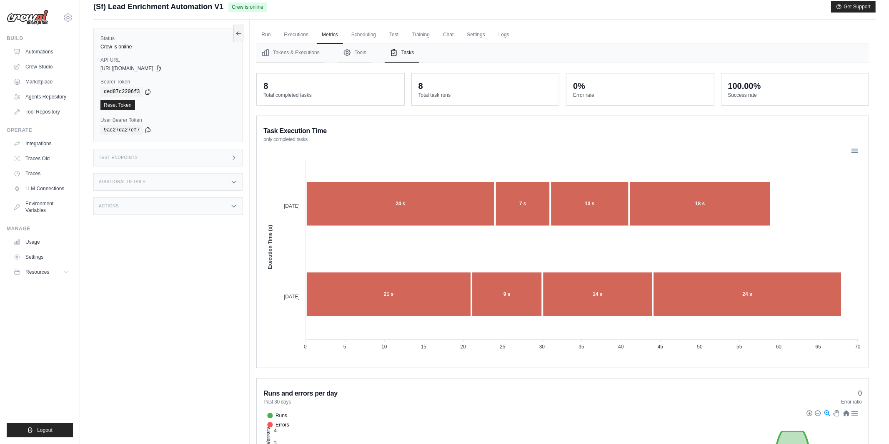
scroll to position [0, 0]
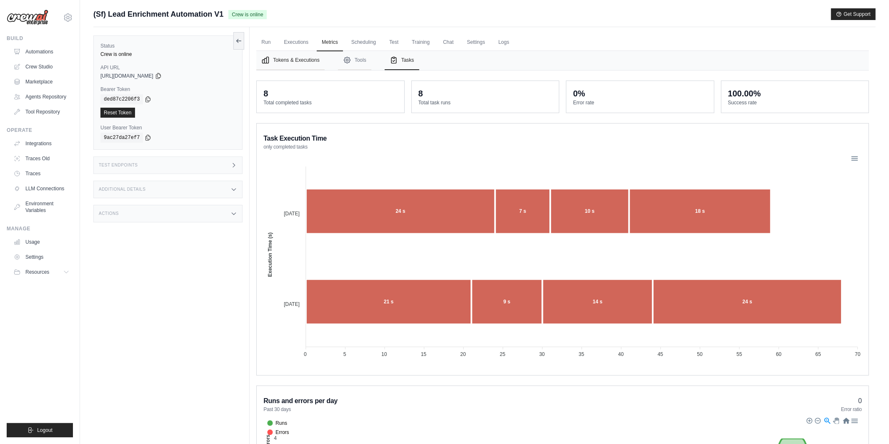
click at [300, 60] on button "Tokens & Executions" at bounding box center [290, 60] width 68 height 19
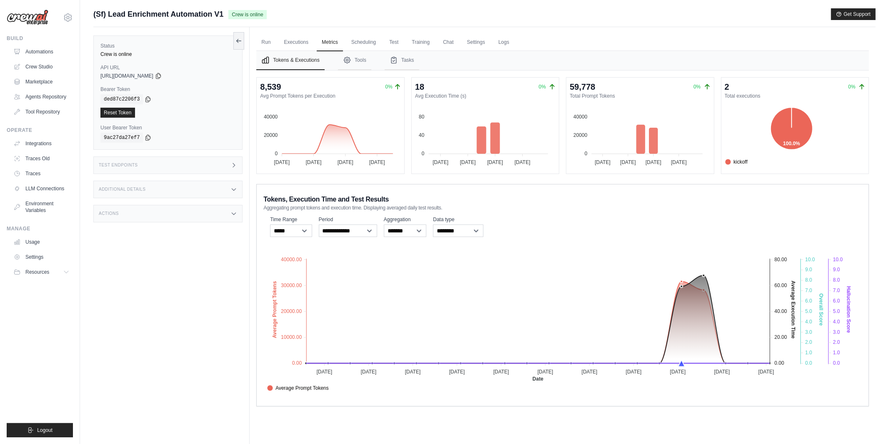
click at [329, 75] on div "Tokens & Executions Tools Tasks 8,539 0% Avg Prompt Tokens per Execution 40000 …" at bounding box center [562, 228] width 613 height 355
drag, startPoint x: 259, startPoint y: 84, endPoint x: 286, endPoint y: 84, distance: 27.1
click at [287, 84] on div "8,539 0% Avg Prompt Tokens per Execution 40000 40000 20000 20000 0 0 [DATE] Sep…" at bounding box center [330, 126] width 147 height 96
click at [286, 84] on div "8,539 0%" at bounding box center [330, 87] width 141 height 12
drag, startPoint x: 281, startPoint y: 85, endPoint x: 261, endPoint y: 85, distance: 19.6
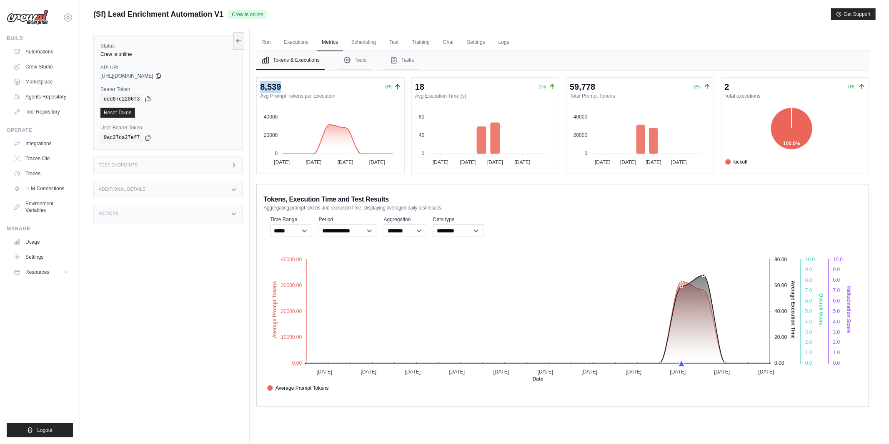
click at [261, 85] on div "8,539" at bounding box center [270, 87] width 21 height 12
click at [269, 89] on div "8,539" at bounding box center [270, 87] width 21 height 12
drag, startPoint x: 262, startPoint y: 86, endPoint x: 286, endPoint y: 86, distance: 24.2
click at [286, 86] on div "8,539 0%" at bounding box center [330, 87] width 141 height 12
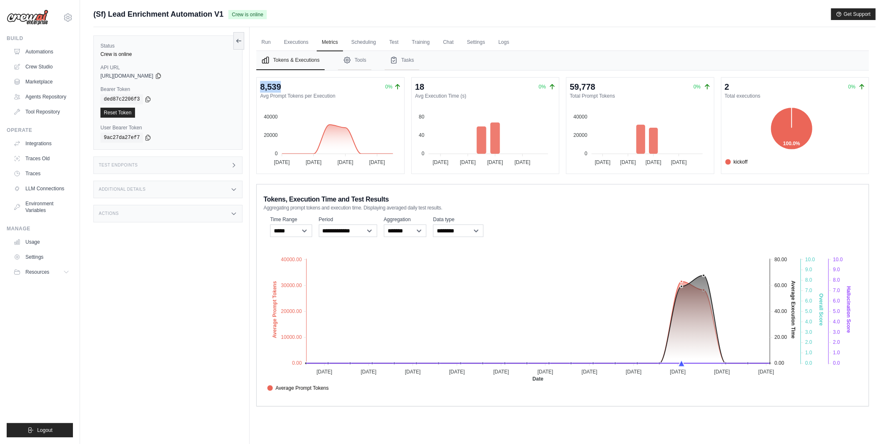
drag, startPoint x: 265, startPoint y: 86, endPoint x: 284, endPoint y: 85, distance: 18.8
click at [284, 85] on div "8,539 0%" at bounding box center [330, 87] width 141 height 12
click at [477, 45] on link "Settings" at bounding box center [476, 43] width 28 height 18
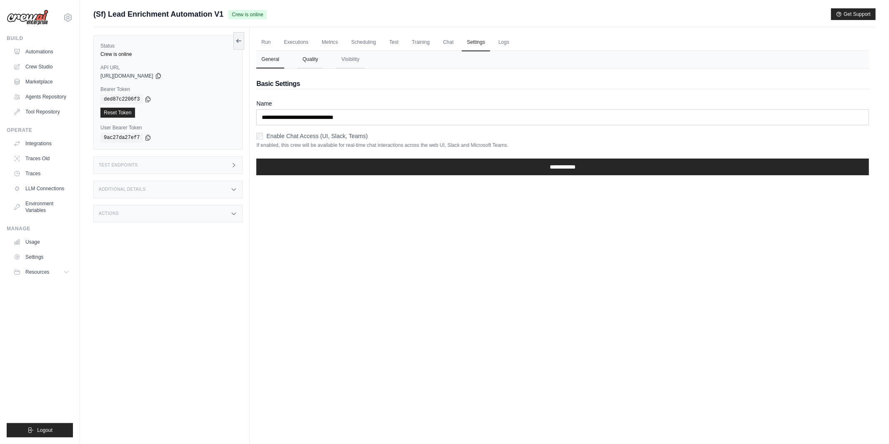
click at [316, 59] on button "Quality" at bounding box center [310, 60] width 25 height 18
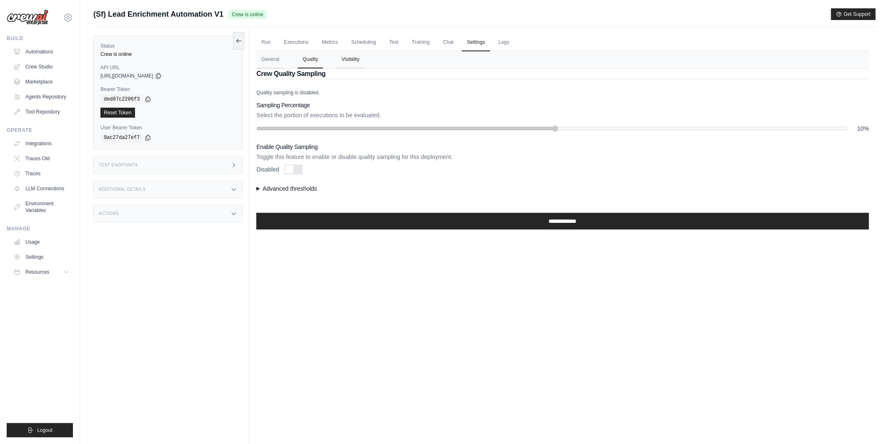
click at [346, 60] on button "Visibility" at bounding box center [350, 60] width 28 height 18
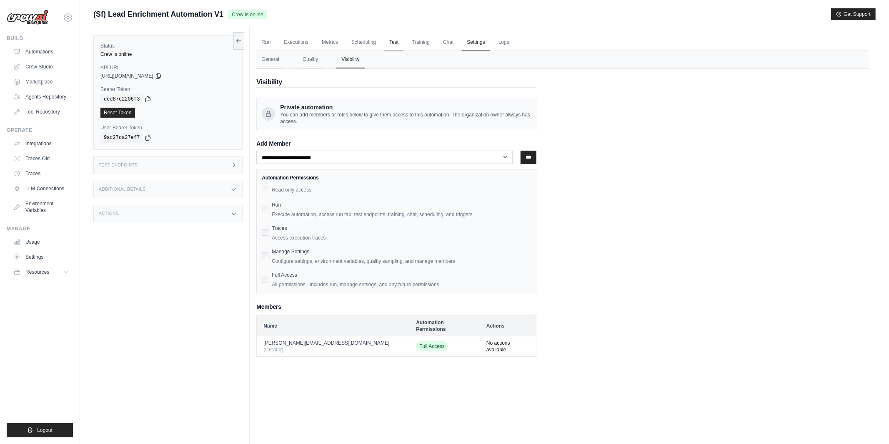
click at [396, 42] on link "Test" at bounding box center [393, 43] width 19 height 18
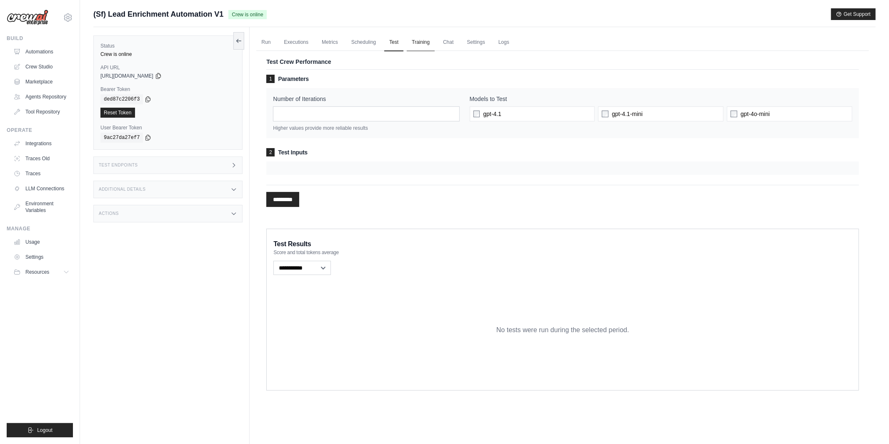
click at [422, 42] on link "Training" at bounding box center [421, 43] width 28 height 18
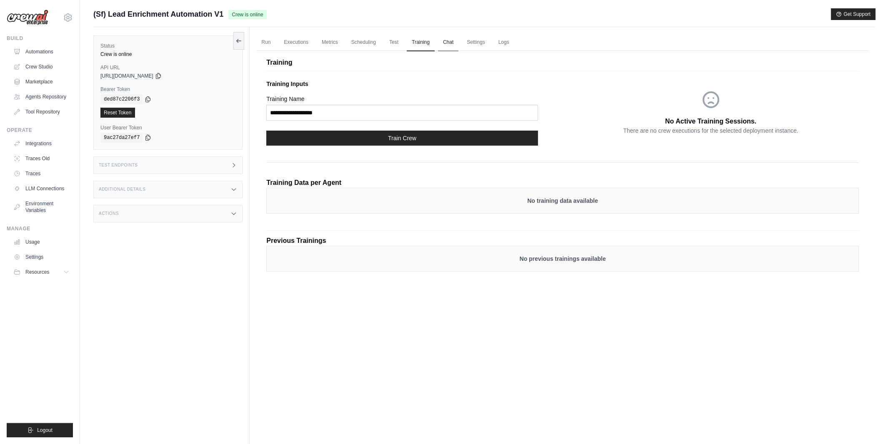
click at [447, 43] on link "Chat" at bounding box center [448, 43] width 20 height 18
click at [333, 37] on link "Metrics" at bounding box center [330, 43] width 26 height 18
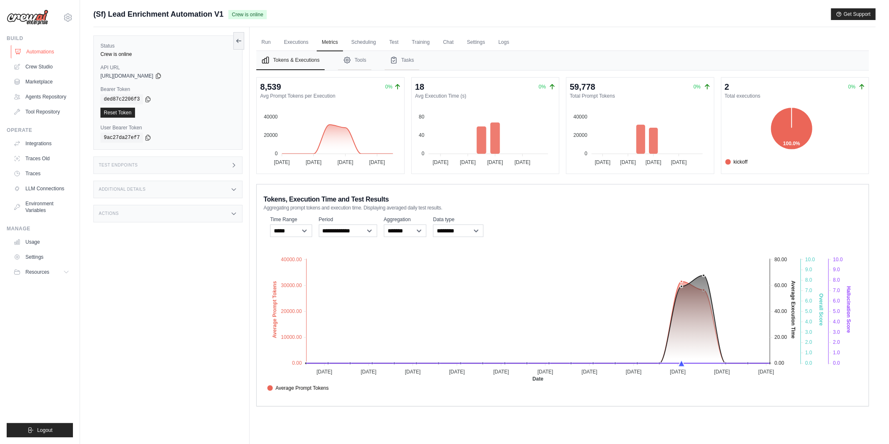
click at [37, 53] on link "Automations" at bounding box center [42, 51] width 63 height 13
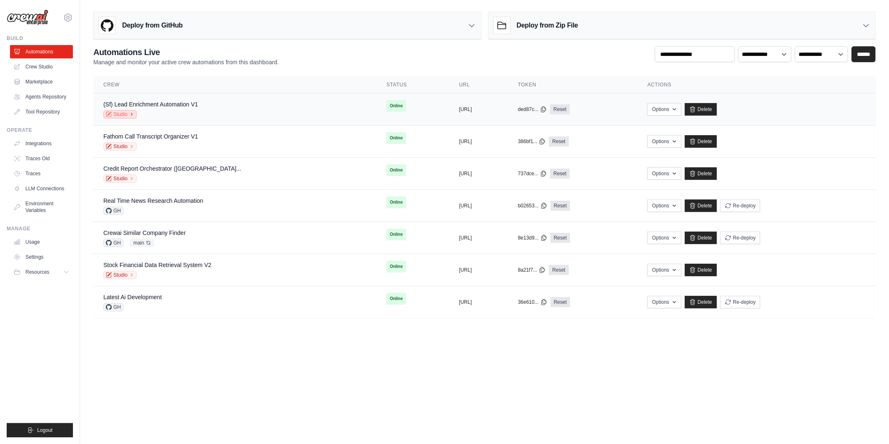
click at [129, 115] on icon at bounding box center [131, 114] width 5 height 5
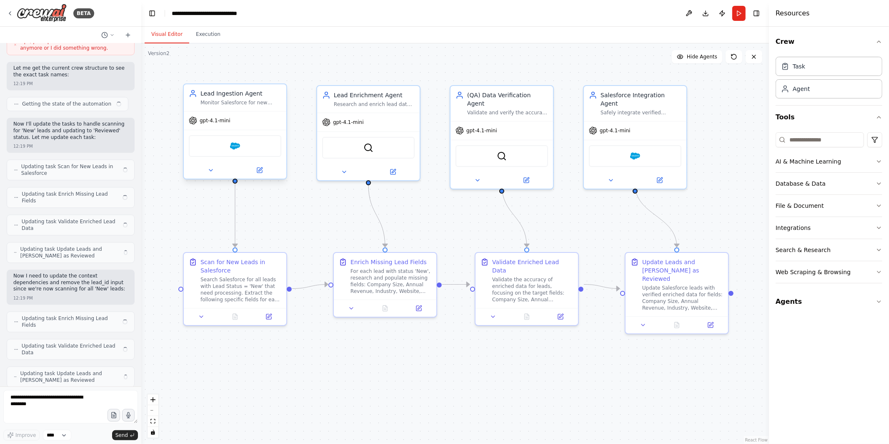
scroll to position [1603, 0]
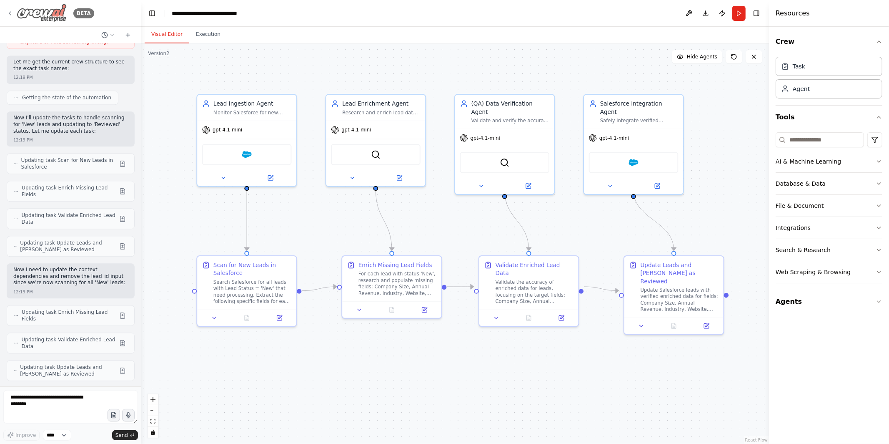
click at [8, 13] on icon at bounding box center [10, 13] width 7 height 7
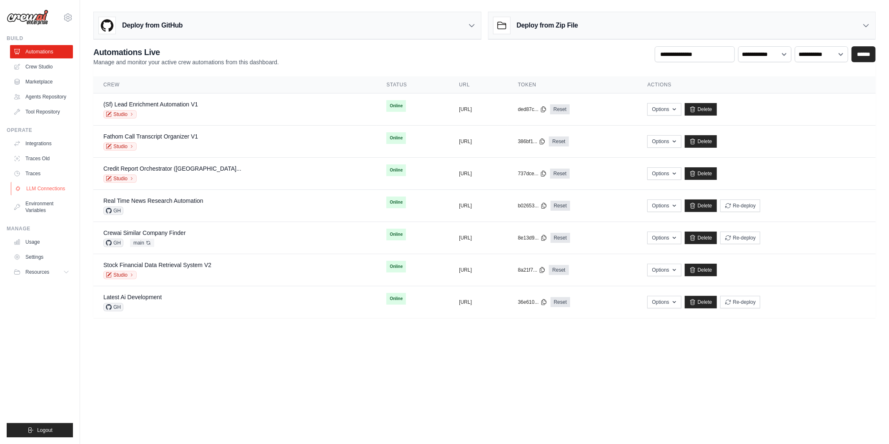
click at [46, 189] on link "LLM Connections" at bounding box center [42, 188] width 63 height 13
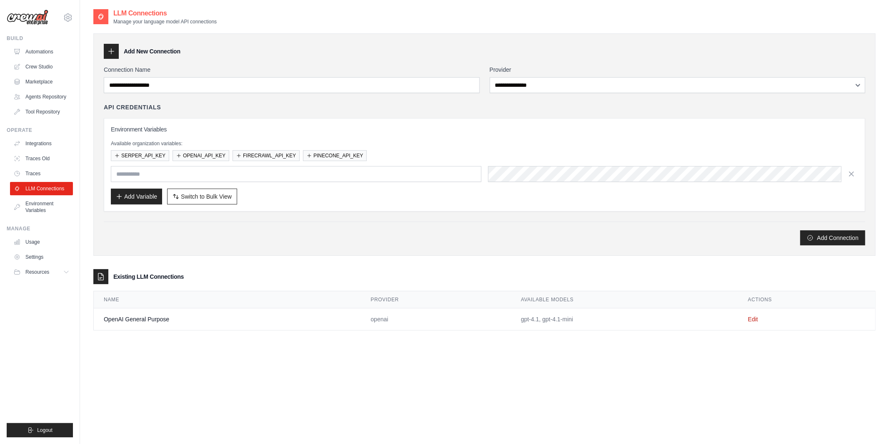
drag, startPoint x: 114, startPoint y: 276, endPoint x: 187, endPoint y: 276, distance: 73.4
click at [187, 276] on div "Existing LLM Connections" at bounding box center [484, 276] width 783 height 15
drag, startPoint x: 101, startPoint y: 319, endPoint x: 184, endPoint y: 321, distance: 83.0
click at [184, 321] on td "OpenAI General Purpose" at bounding box center [227, 319] width 267 height 22
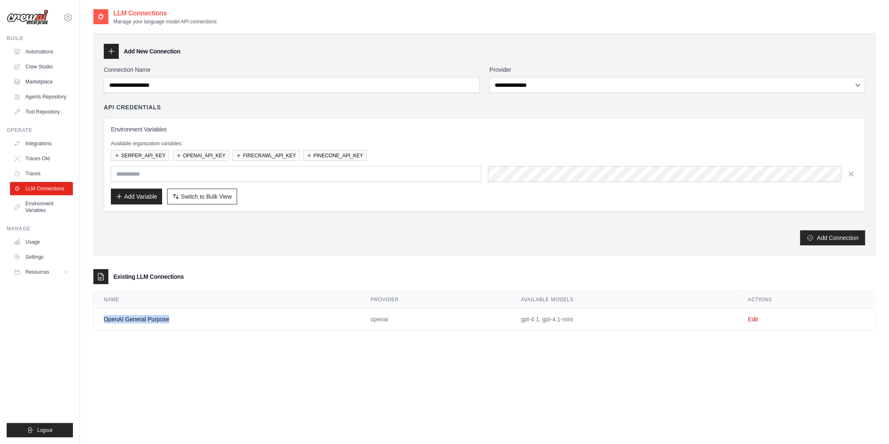
drag, startPoint x: 517, startPoint y: 318, endPoint x: 596, endPoint y: 318, distance: 79.2
click at [596, 318] on td "gpt-4.1, gpt-4.1-mini" at bounding box center [624, 319] width 227 height 22
click at [590, 321] on td "gpt-4.1, gpt-4.1-mini" at bounding box center [624, 319] width 227 height 22
drag, startPoint x: 543, startPoint y: 321, endPoint x: 582, endPoint y: 322, distance: 39.2
click at [582, 322] on td "gpt-4.1, gpt-4.1-mini" at bounding box center [624, 319] width 227 height 22
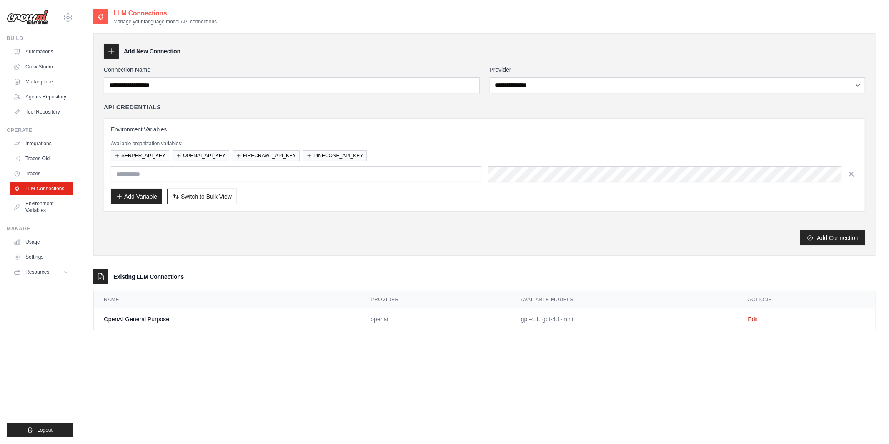
click at [573, 346] on div "**********" at bounding box center [484, 230] width 783 height 444
click at [44, 203] on link "Environment Variables" at bounding box center [42, 207] width 63 height 20
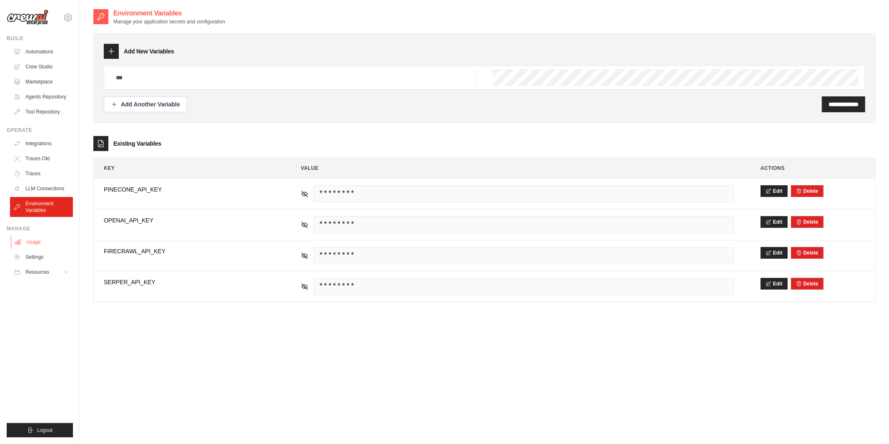
click at [43, 241] on link "Usage" at bounding box center [42, 241] width 63 height 13
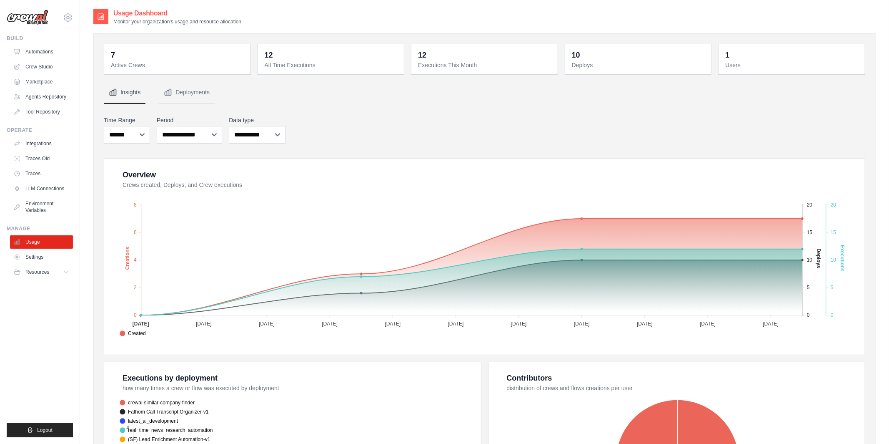
drag, startPoint x: 263, startPoint y: 67, endPoint x: 326, endPoint y: 67, distance: 62.1
click at [326, 67] on div "12 All Time Executions" at bounding box center [331, 59] width 136 height 20
click at [98, 286] on div "7 Active Crews 12 All Time Executions 12 Executions This Month 10 Deploys 1 Use…" at bounding box center [484, 307] width 783 height 549
click at [40, 52] on link "Automations" at bounding box center [42, 51] width 63 height 13
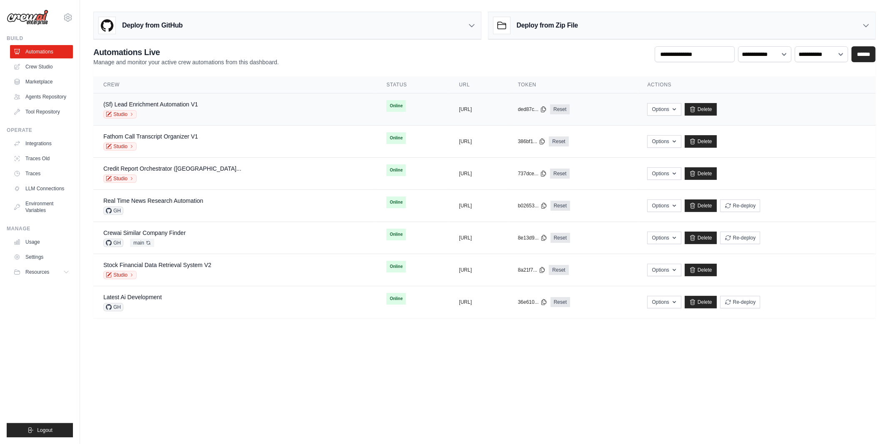
click at [205, 108] on div "(Sf) Lead Enrichment Automation V1 Studio" at bounding box center [234, 109] width 263 height 18
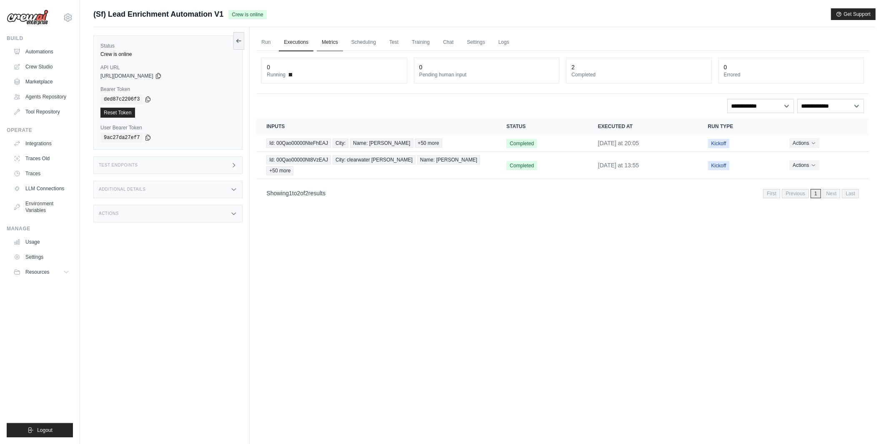
click at [333, 40] on link "Metrics" at bounding box center [330, 43] width 26 height 18
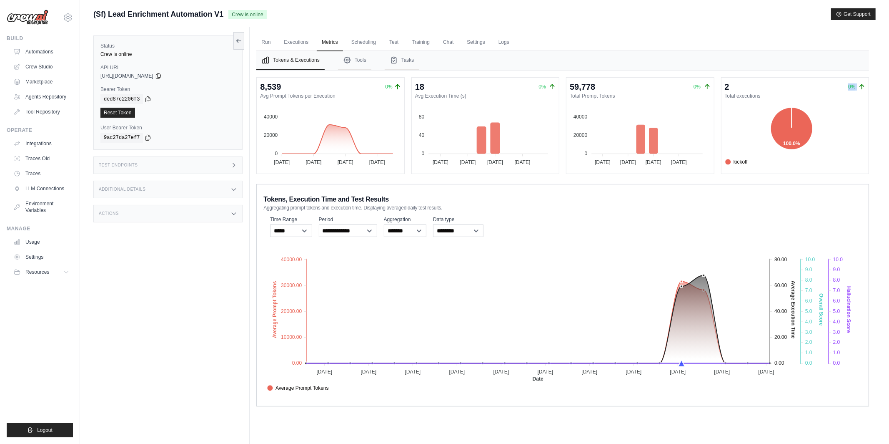
drag, startPoint x: 725, startPoint y: 96, endPoint x: 803, endPoint y: 87, distance: 78.9
click at [803, 87] on div "2 0% Total executions kickoff 100.0%" at bounding box center [795, 125] width 141 height 89
click at [757, 95] on dt "Total executions" at bounding box center [795, 96] width 141 height 7
click at [754, 96] on dt "Total executions" at bounding box center [795, 96] width 141 height 7
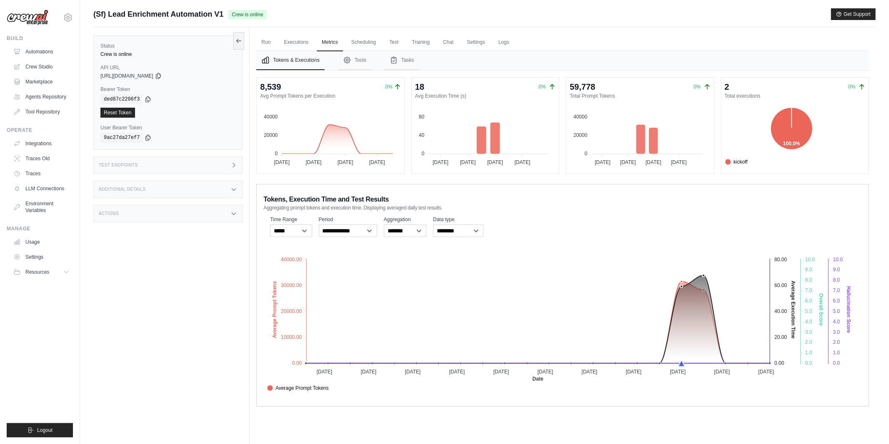
click at [754, 96] on dt "Total executions" at bounding box center [795, 96] width 141 height 7
click at [842, 176] on div "8,539 0% Avg Prompt Tokens per Execution 40000 40000 20000 20000 0 0 [DATE] Sep…" at bounding box center [562, 241] width 613 height 329
